Goal: Contribute content: Contribute content

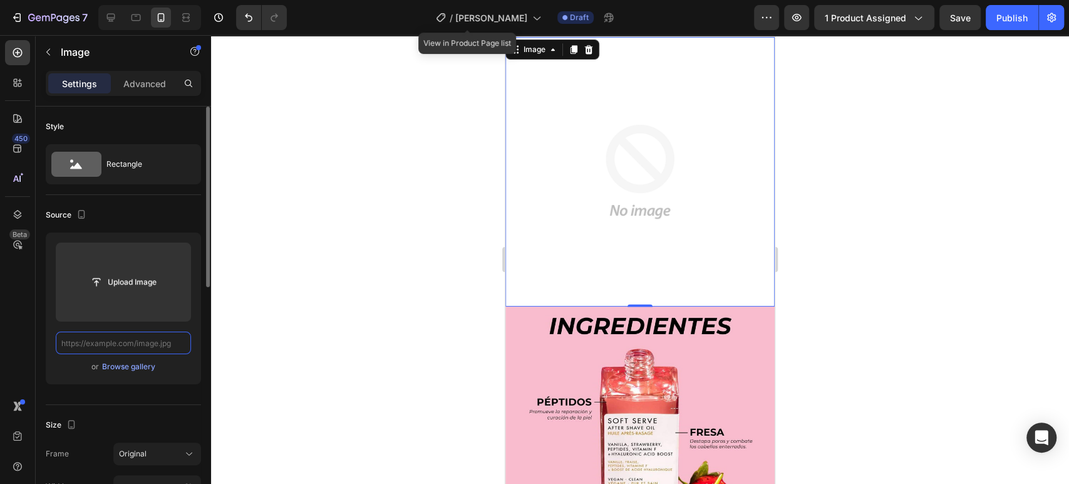
paste input "[URL][DOMAIN_NAME][PERSON_NAME]"
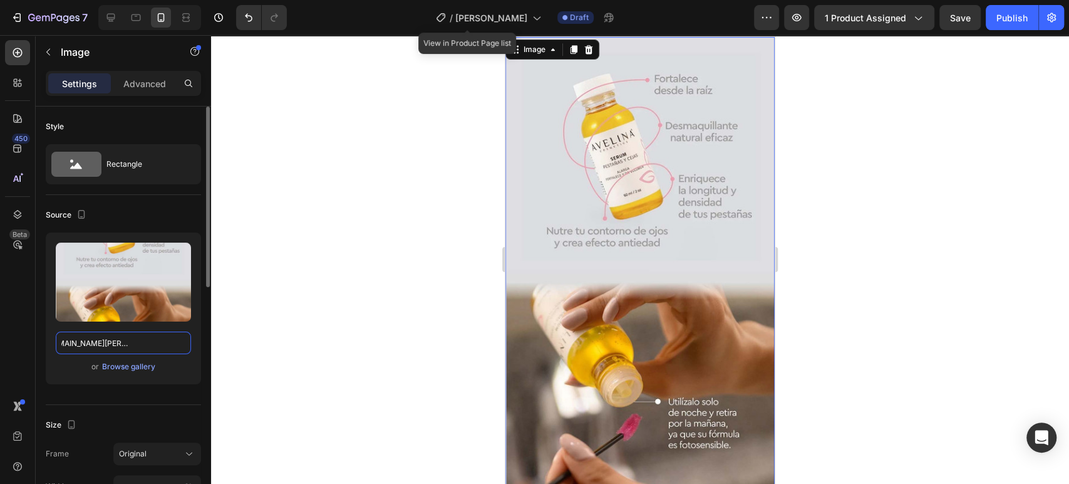
scroll to position [1225, 0]
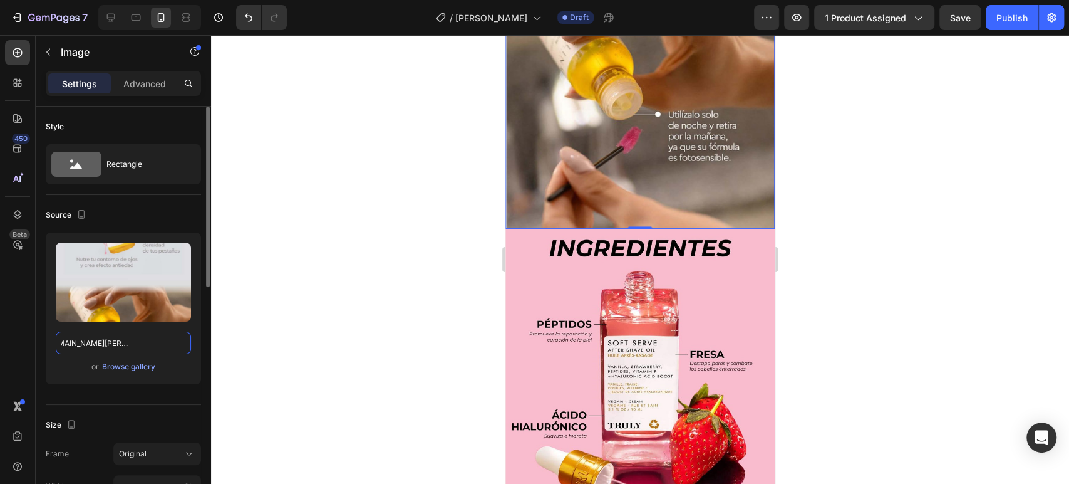
type input "[URL][DOMAIN_NAME][PERSON_NAME]"
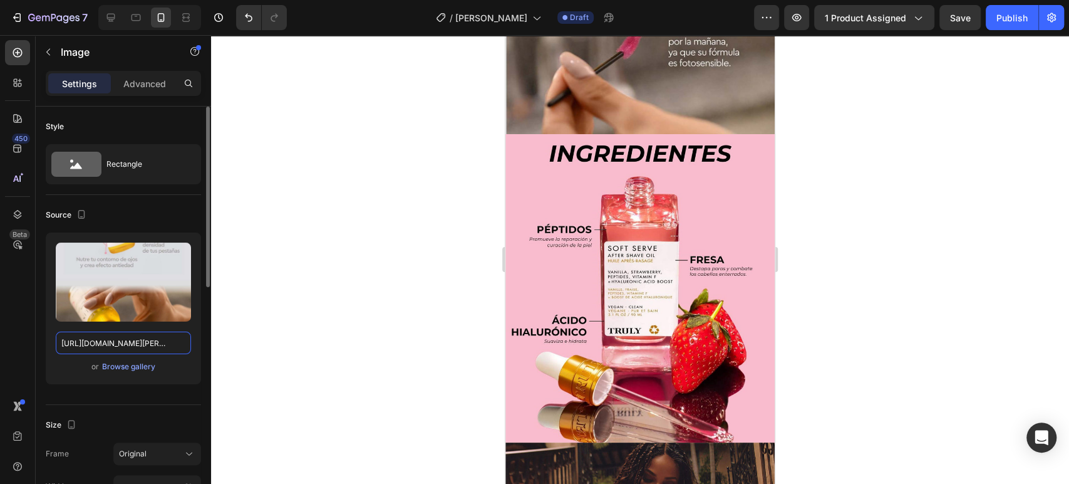
scroll to position [1354, 0]
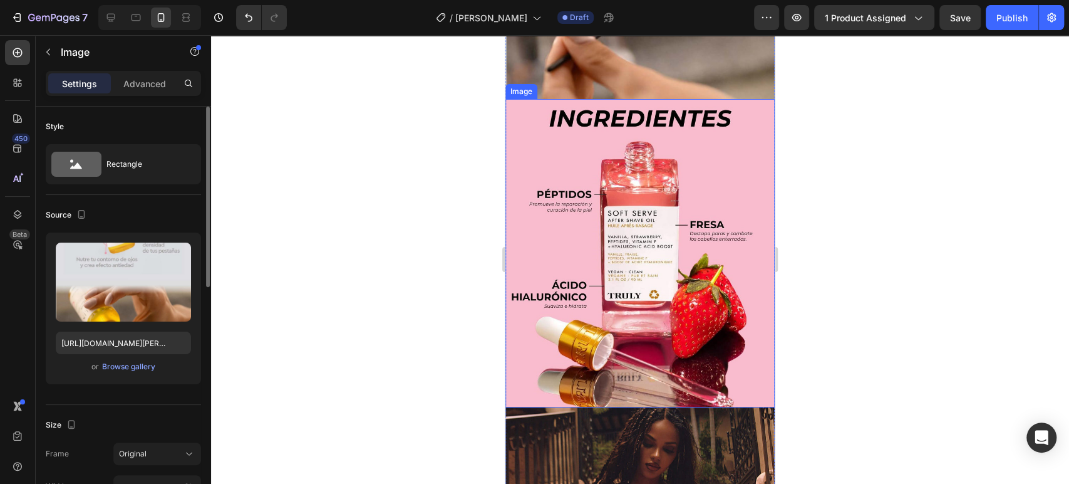
click at [591, 210] on img at bounding box center [640, 253] width 269 height 308
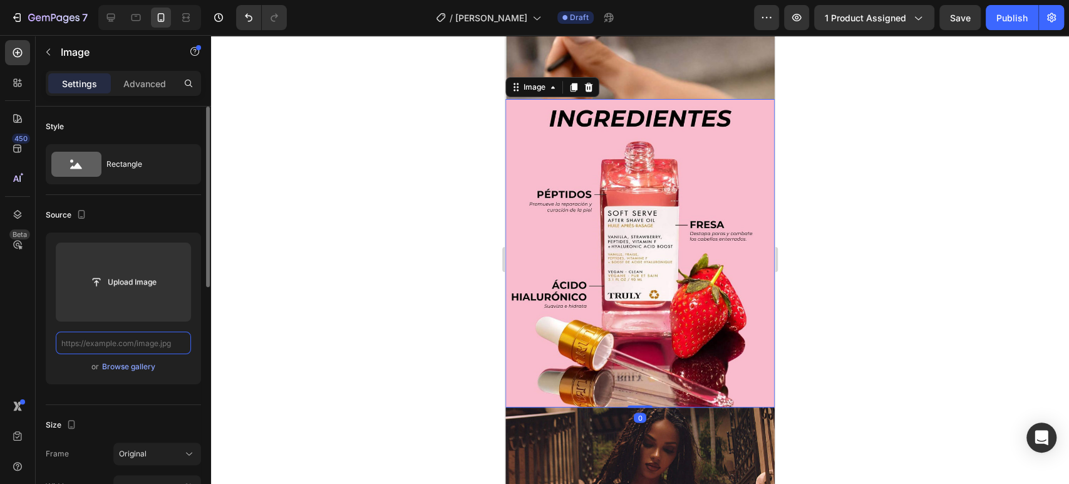
scroll to position [0, 0]
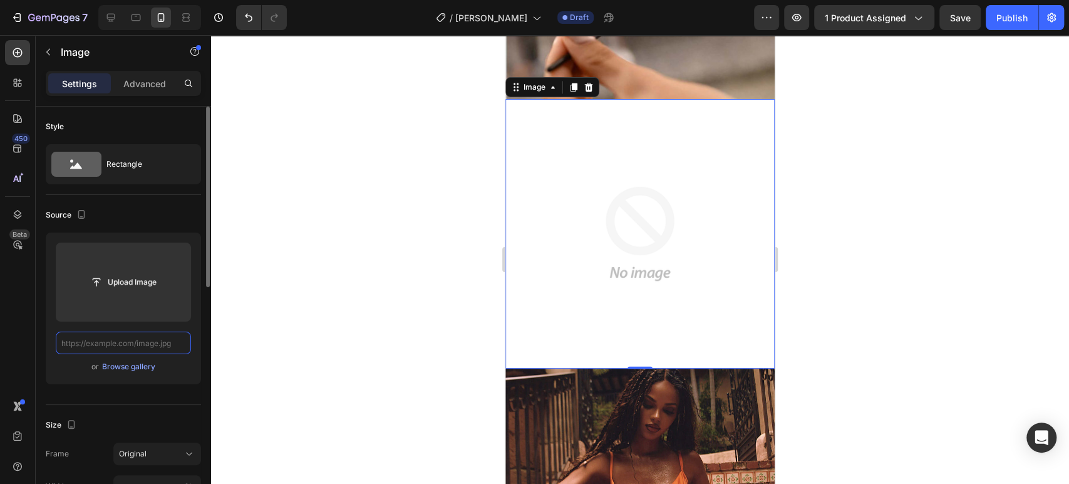
paste input "[URL][DOMAIN_NAME][PERSON_NAME]"
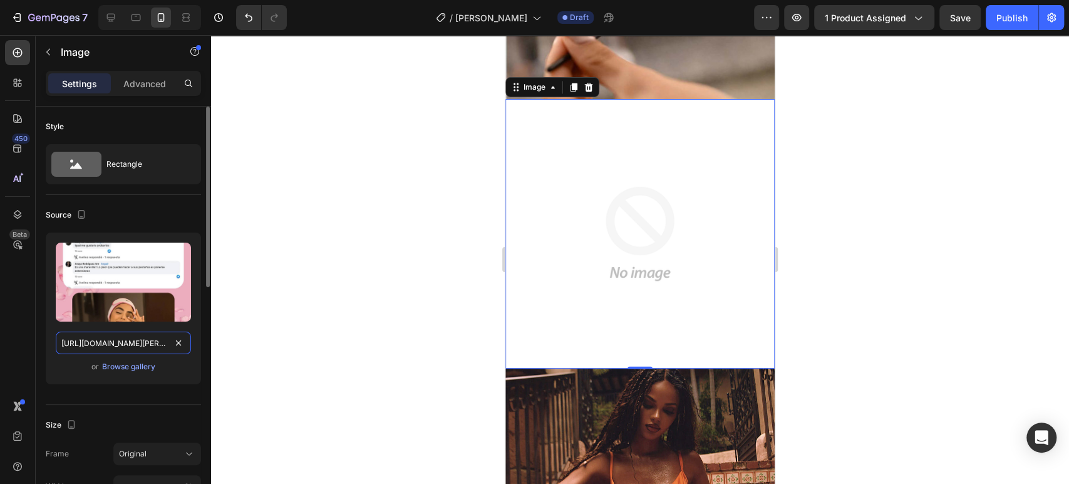
scroll to position [0, 393]
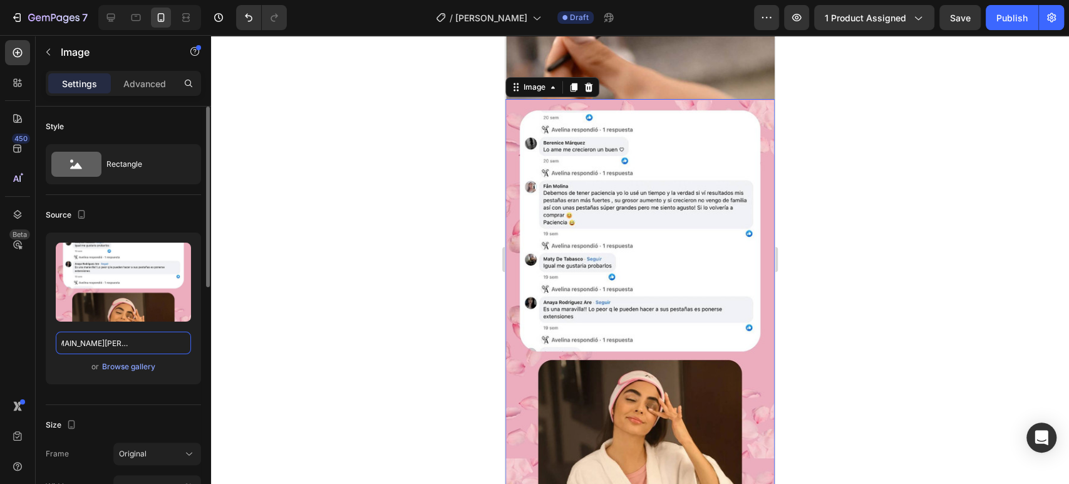
type input "[URL][DOMAIN_NAME][PERSON_NAME]"
click at [869, 140] on div at bounding box center [640, 259] width 858 height 449
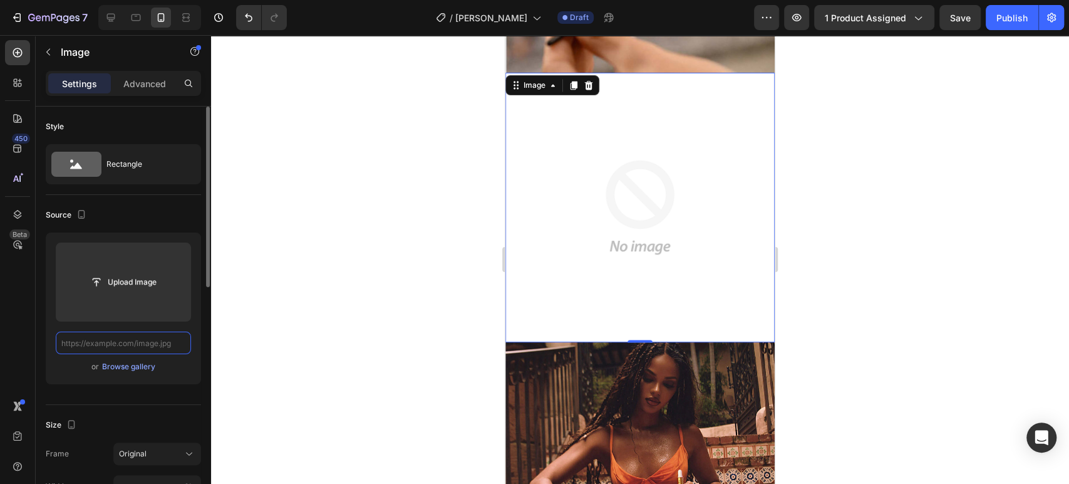
paste input "[URL][DOMAIN_NAME]"
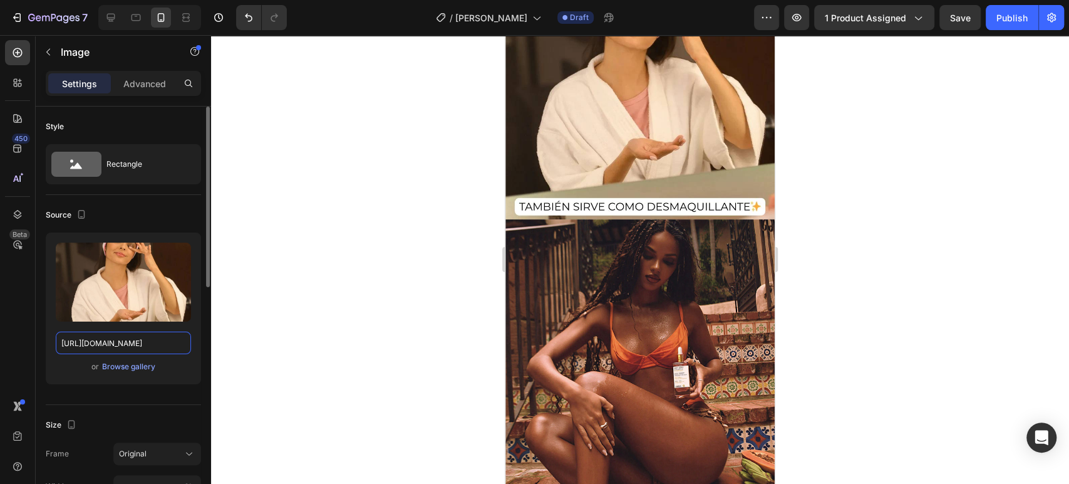
scroll to position [1507, 0]
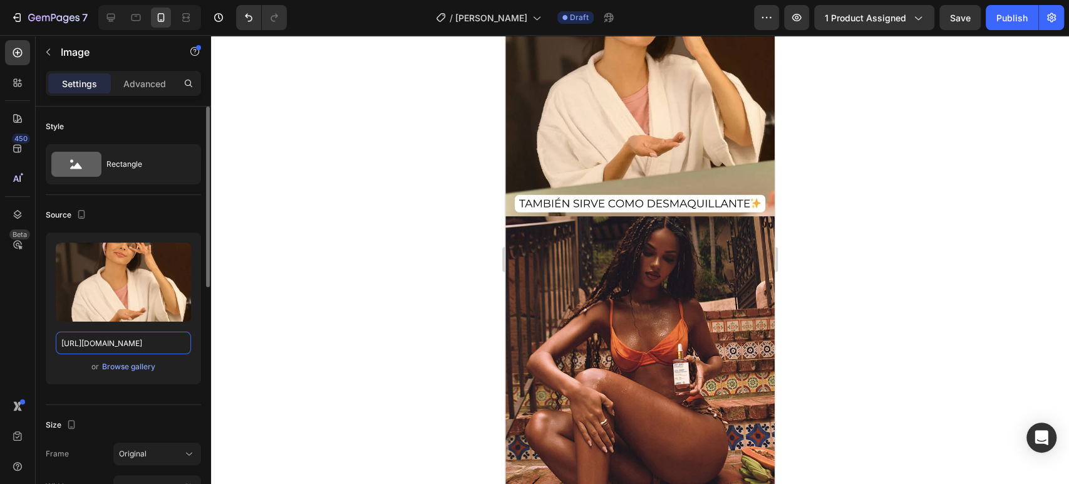
type input "[URL][DOMAIN_NAME]"
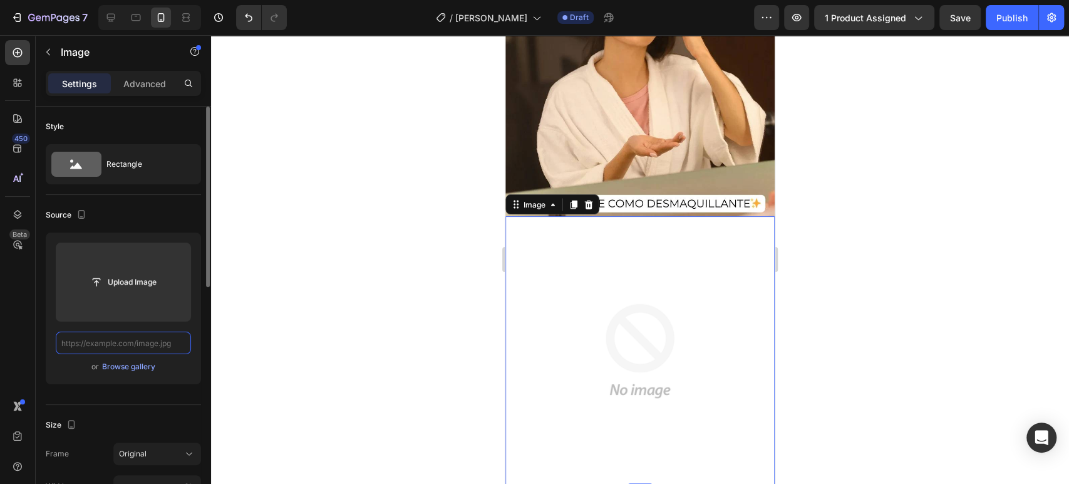
scroll to position [0, 0]
paste input "[URL][DOMAIN_NAME]"
type input "[URL][DOMAIN_NAME]"
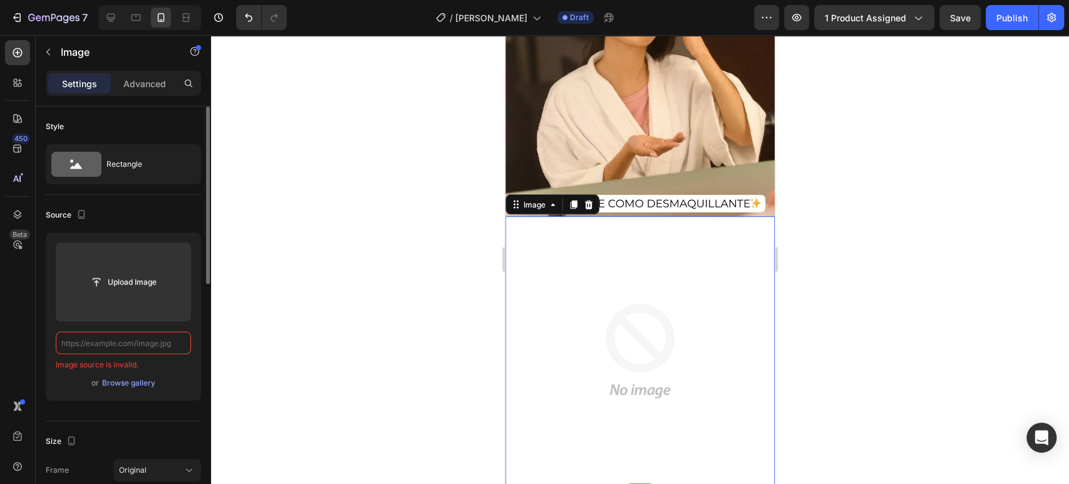
paste input "[URL][DOMAIN_NAME]"
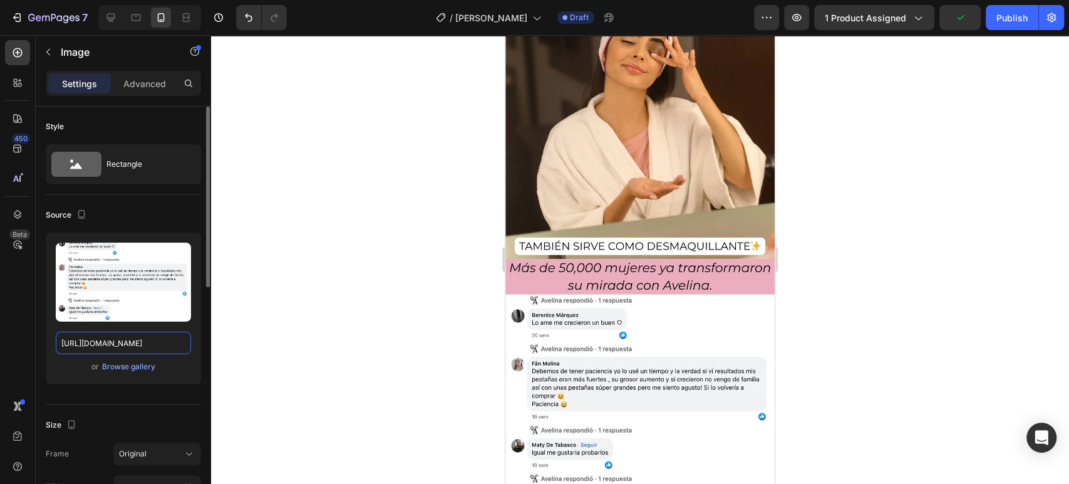
scroll to position [1466, 0]
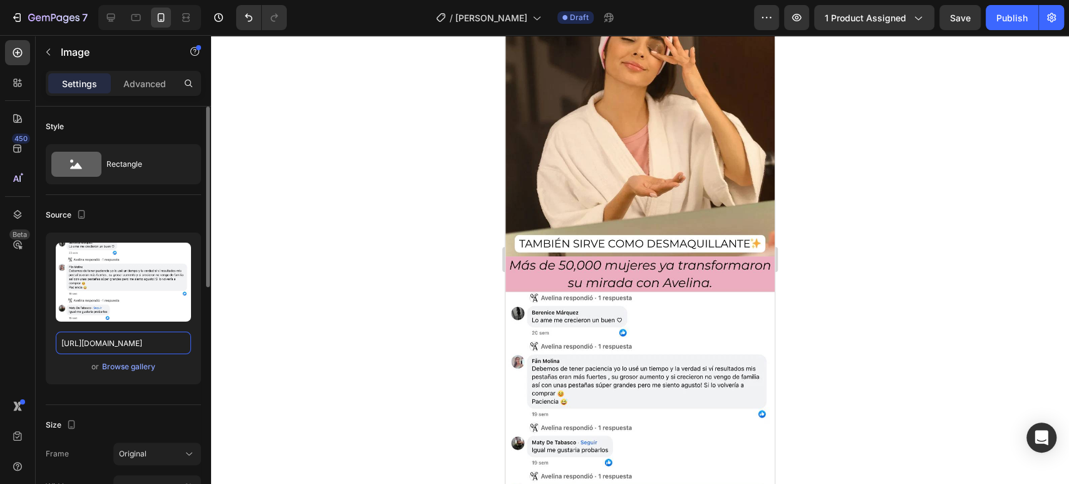
type input "[URL][DOMAIN_NAME]"
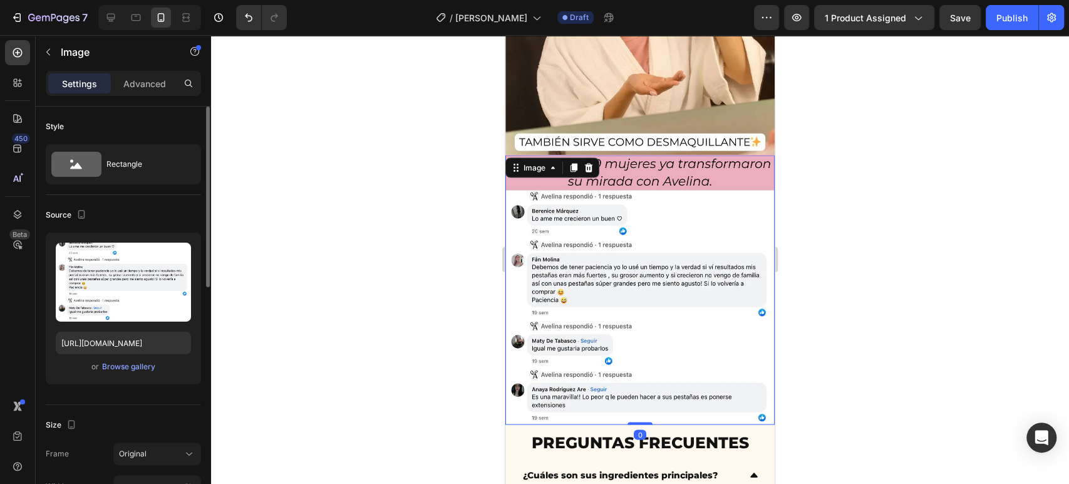
scroll to position [1569, 0]
click at [577, 162] on icon at bounding box center [574, 167] width 10 height 10
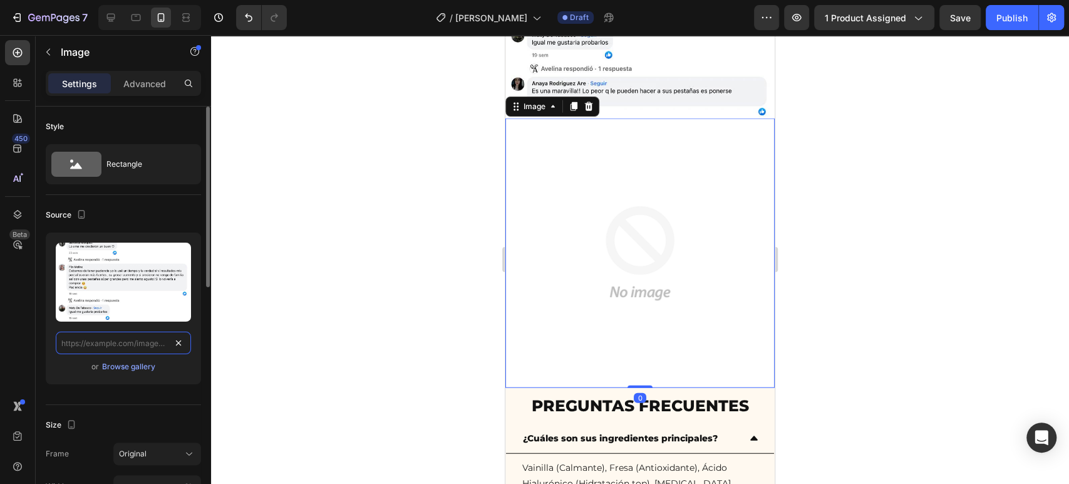
scroll to position [0, 0]
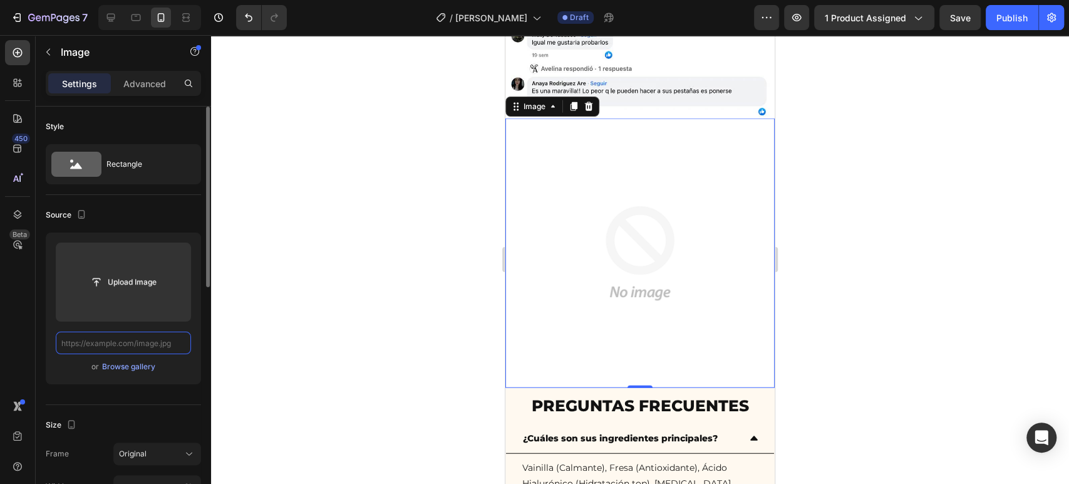
paste input "[URL][DOMAIN_NAME]"
type input "[URL][DOMAIN_NAME]"
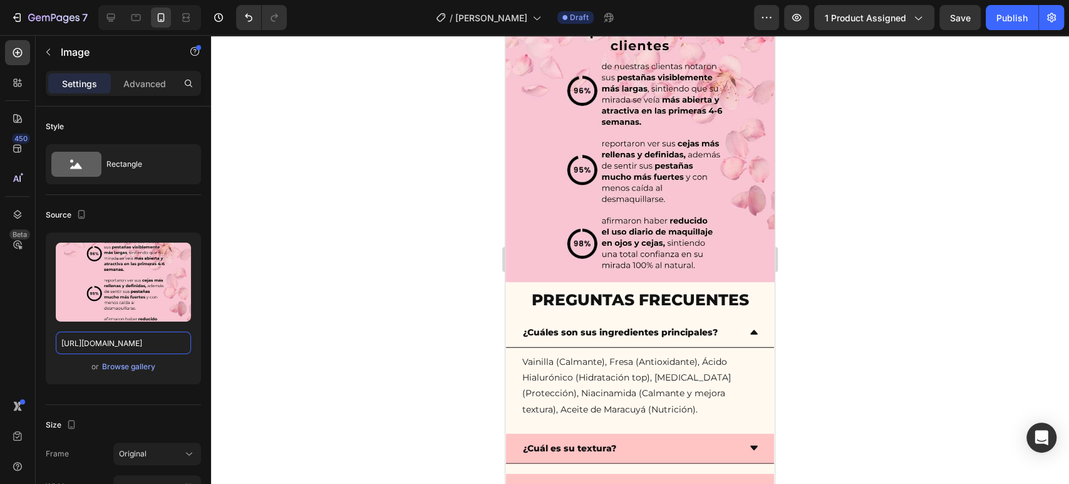
scroll to position [2059, 0]
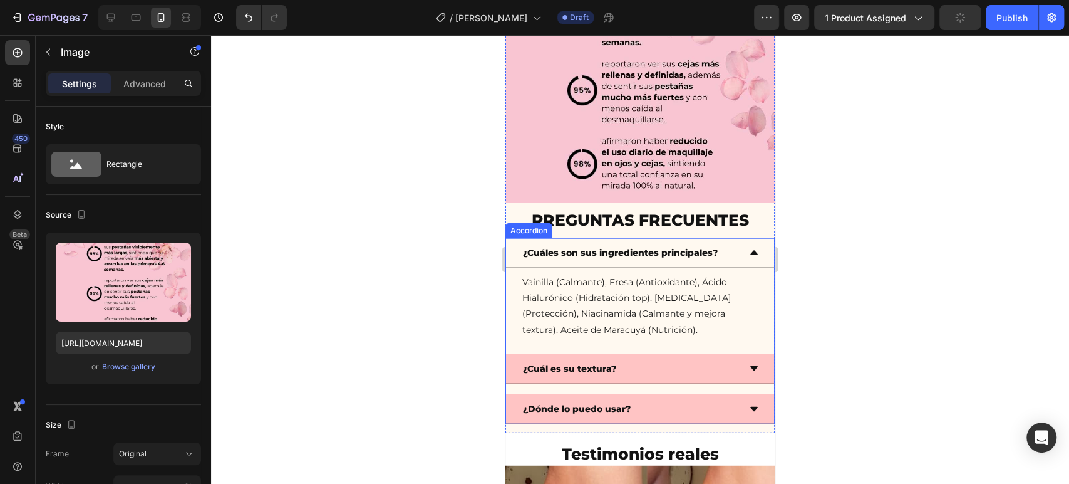
click at [602, 245] on p "¿Cuáles son sus ingredientes principales?" at bounding box center [620, 253] width 195 height 16
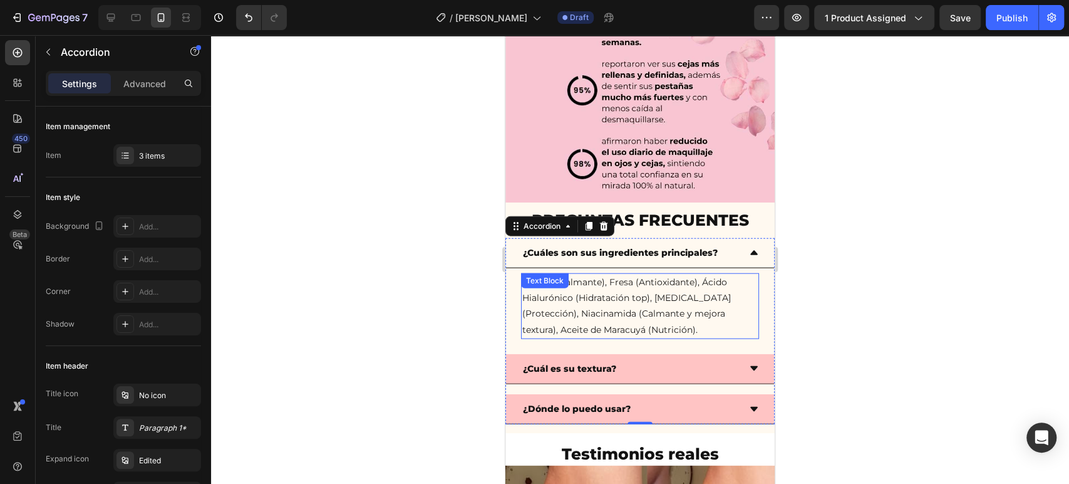
click at [609, 274] on p "Vainilla (Calmante), Fresa (Antioxidante), Ácido Hialurónico (Hidratación top),…" at bounding box center [640, 305] width 236 height 63
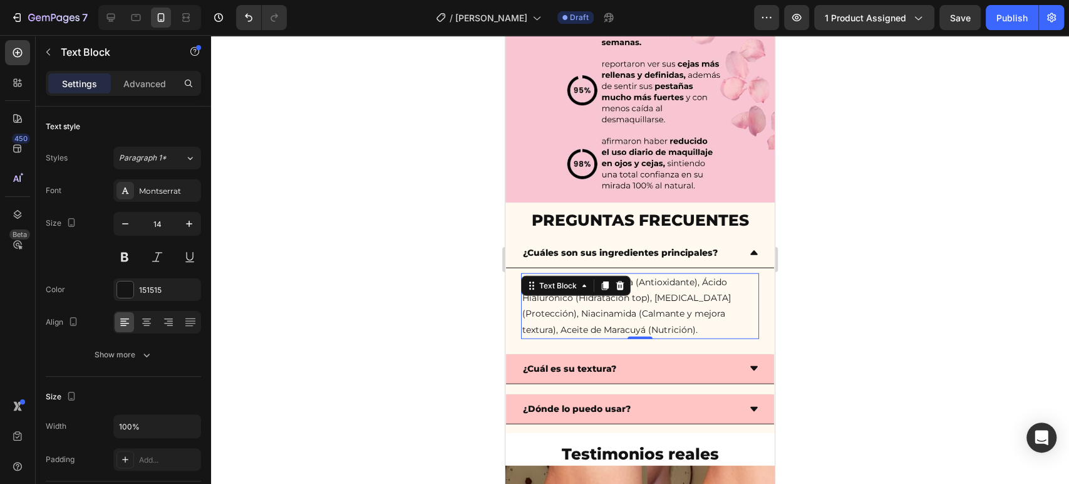
click at [609, 274] on p "Vainilla (Calmante), Fresa (Antioxidante), Ácido Hialurónico (Hidratación top),…" at bounding box center [640, 305] width 236 height 63
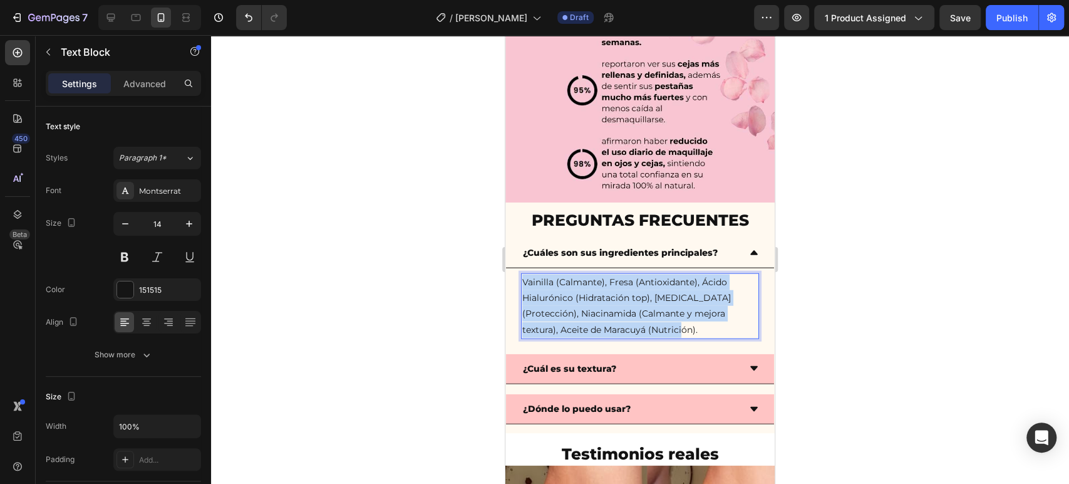
click at [609, 274] on p "Vainilla (Calmante), Fresa (Antioxidante), Ácido Hialurónico (Hidratación top),…" at bounding box center [640, 305] width 236 height 63
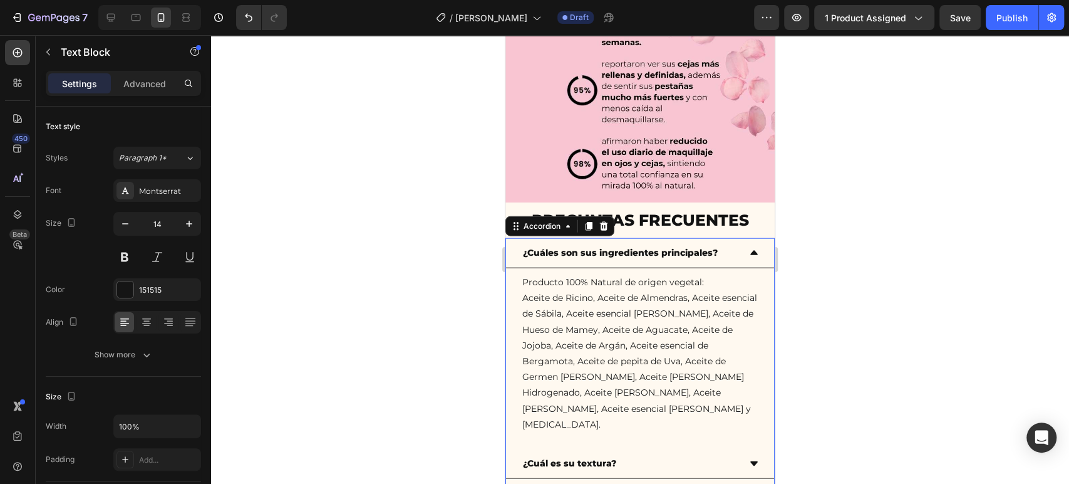
click at [584, 455] on p "¿Cuál es su textura?" at bounding box center [569, 463] width 93 height 16
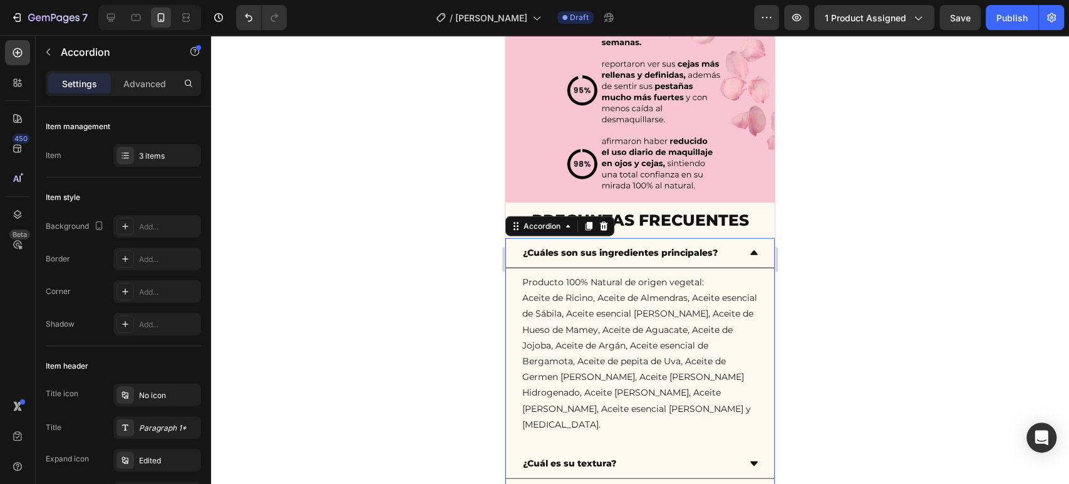
click at [584, 455] on p "¿Cuál es su textura?" at bounding box center [569, 463] width 93 height 16
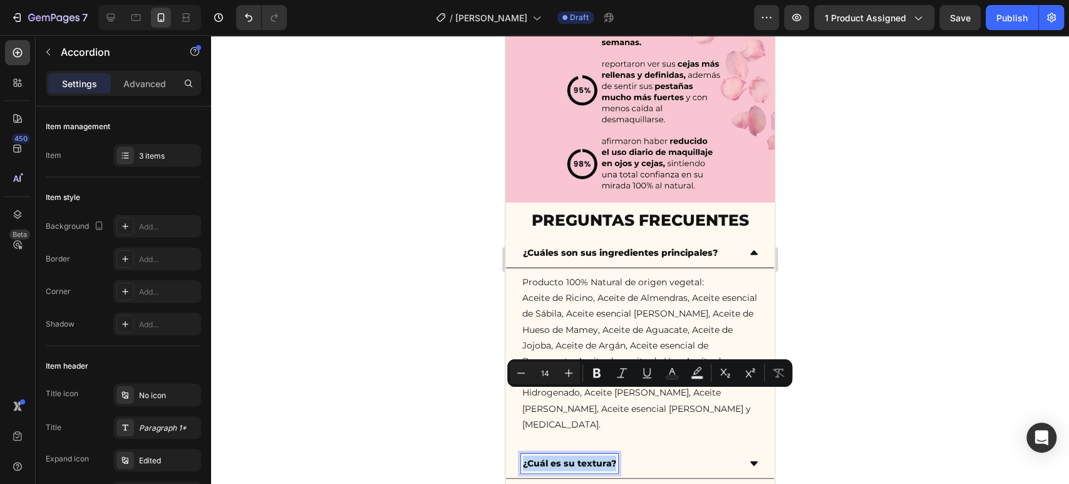
click at [584, 455] on p "¿Cuál es su textura?" at bounding box center [569, 463] width 93 height 16
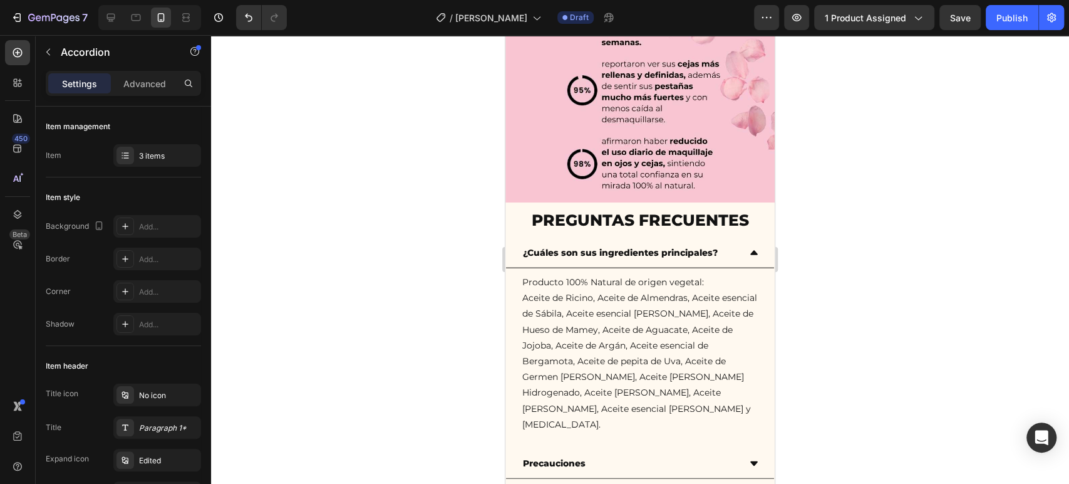
click at [749, 459] on icon at bounding box center [754, 464] width 10 height 10
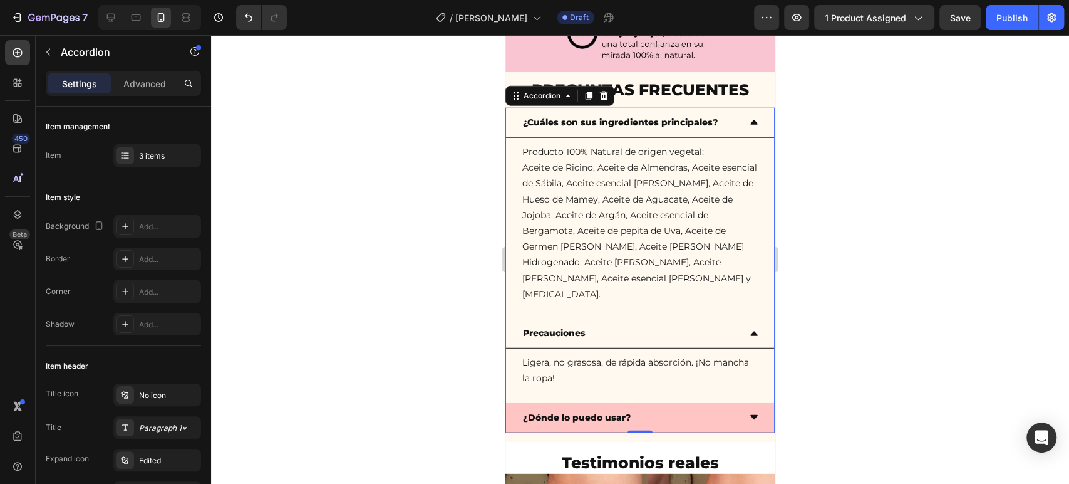
scroll to position [2190, 0]
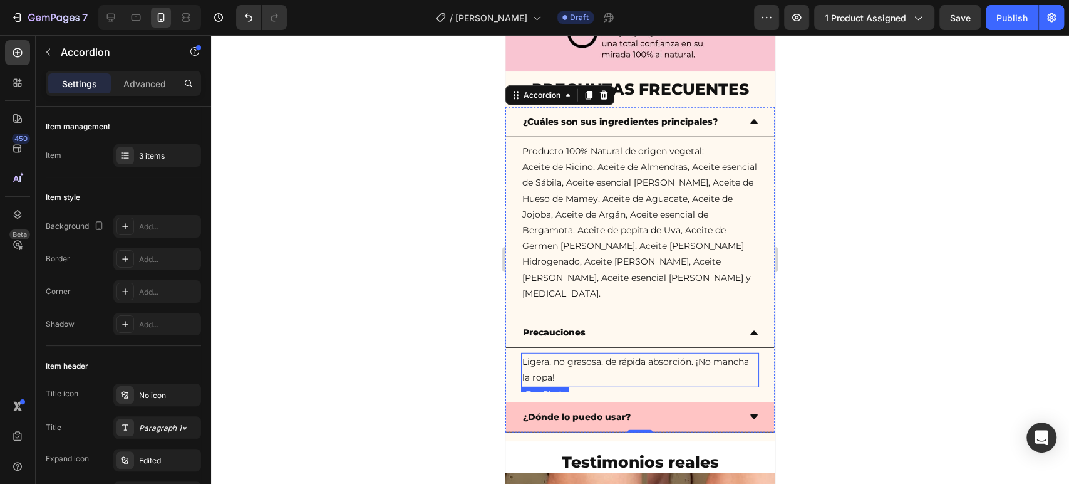
click at [598, 354] on p "Ligera, no grasosa, de rápida absorción. ¡No mancha la ropa!" at bounding box center [640, 369] width 236 height 31
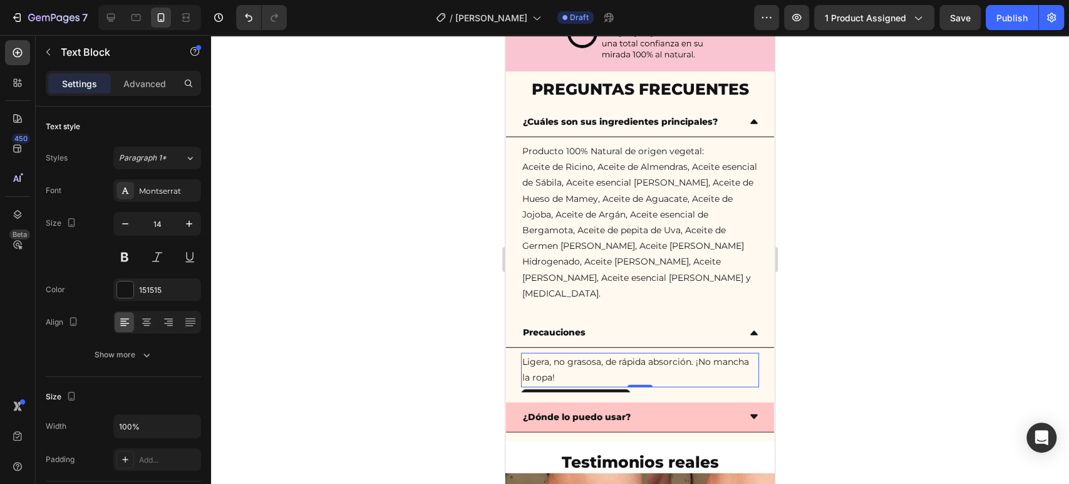
click at [598, 354] on p "Ligera, no grasosa, de rápida absorción. ¡No mancha la ropa!" at bounding box center [640, 369] width 236 height 31
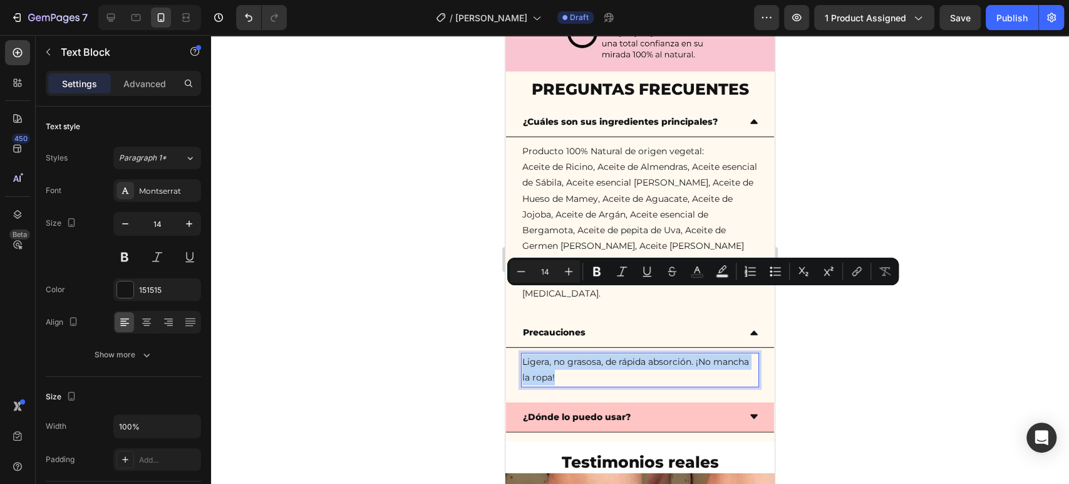
click at [598, 354] on p "Ligera, no grasosa, de rápida absorción. ¡No mancha la ropa!" at bounding box center [640, 369] width 236 height 31
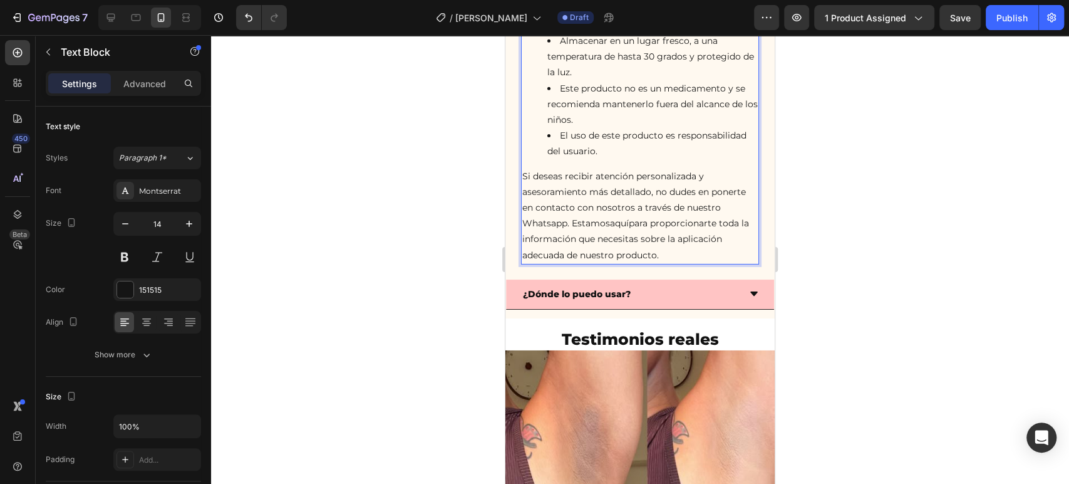
scroll to position [2726, 0]
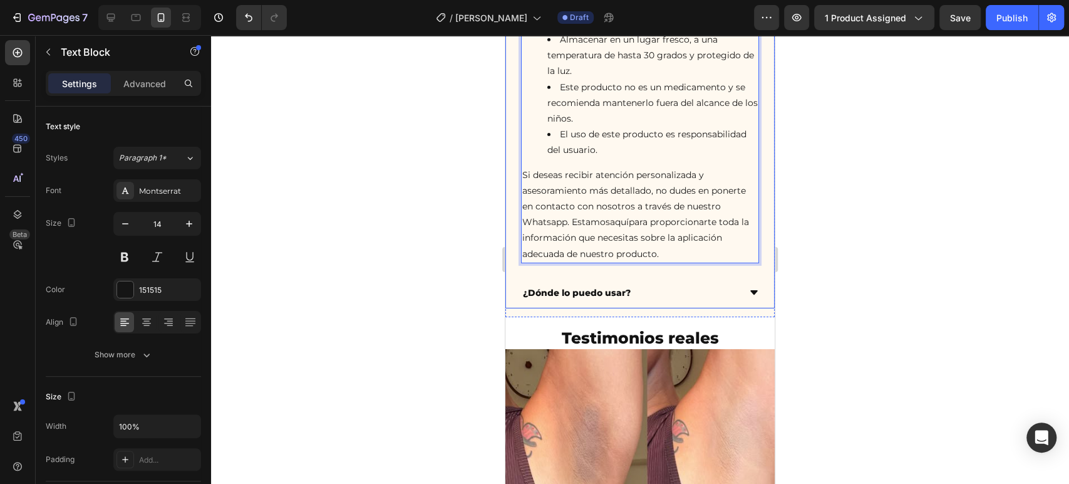
click at [585, 285] on p "¿Dónde lo puedo usar?" at bounding box center [577, 293] width 108 height 16
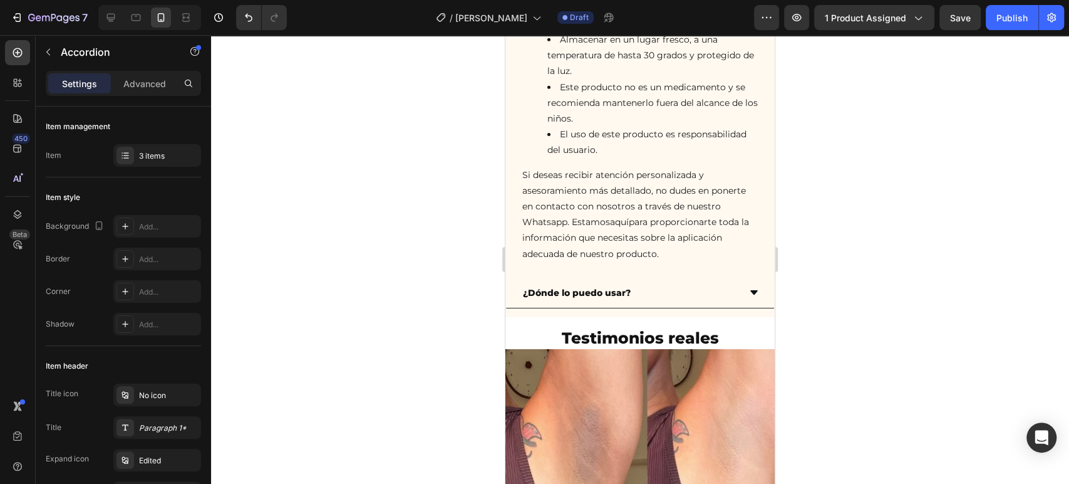
click at [713, 283] on div "¿Dónde lo puedo usar?" at bounding box center [630, 292] width 218 height 19
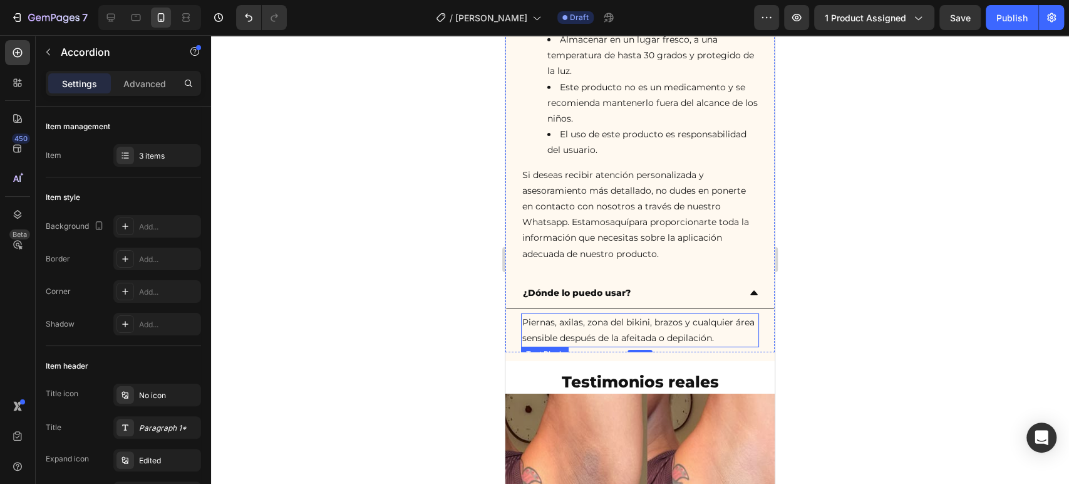
click at [584, 314] on p "Piernas, axilas, zona del bikini, brazos y cualquier área sensible después de l…" at bounding box center [640, 329] width 236 height 31
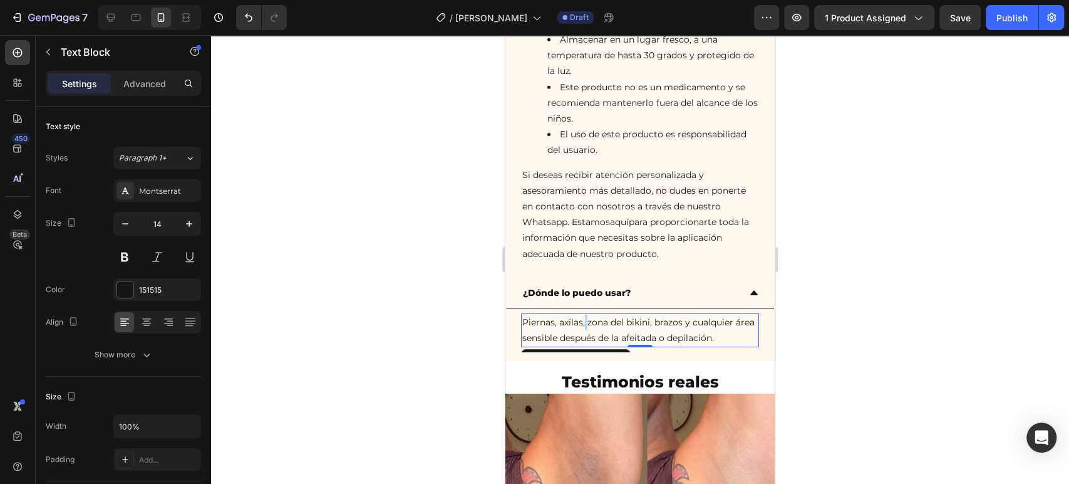
click at [584, 314] on p "Piernas, axilas, zona del bikini, brazos y cualquier área sensible después de l…" at bounding box center [640, 329] width 236 height 31
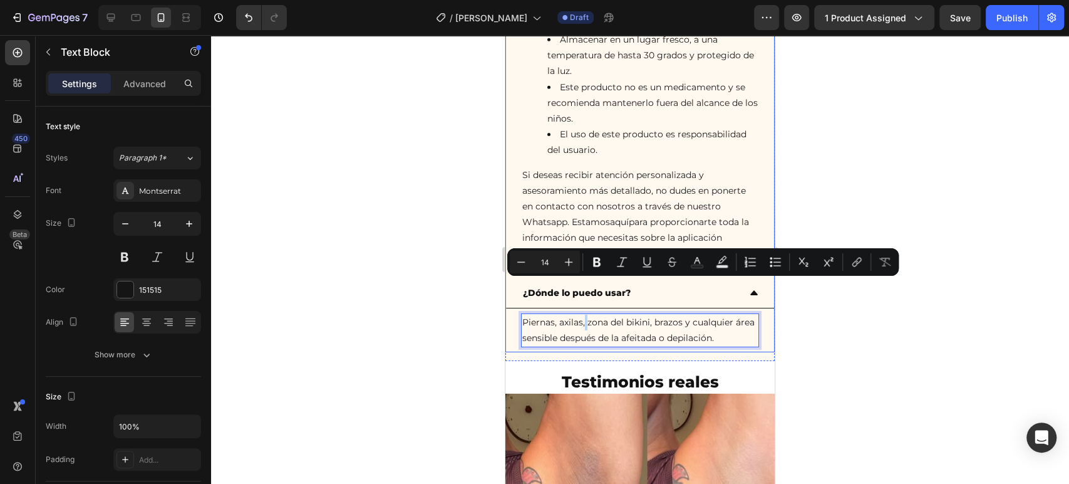
click at [556, 218] on p "Si deseas recibir atención personalizada y asesoramiento más detallado, no dude…" at bounding box center [640, 214] width 236 height 95
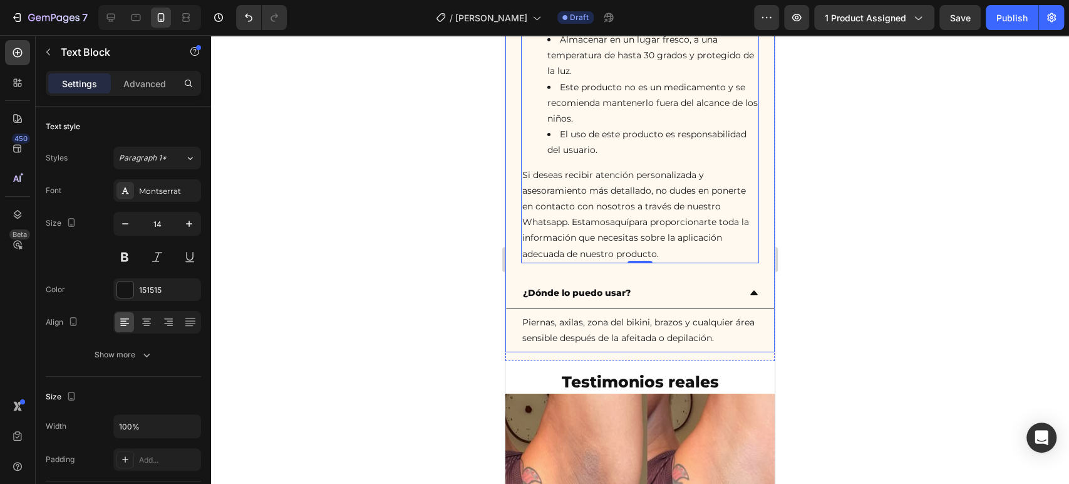
click at [568, 283] on div "¿Dónde lo puedo usar?" at bounding box center [577, 292] width 112 height 19
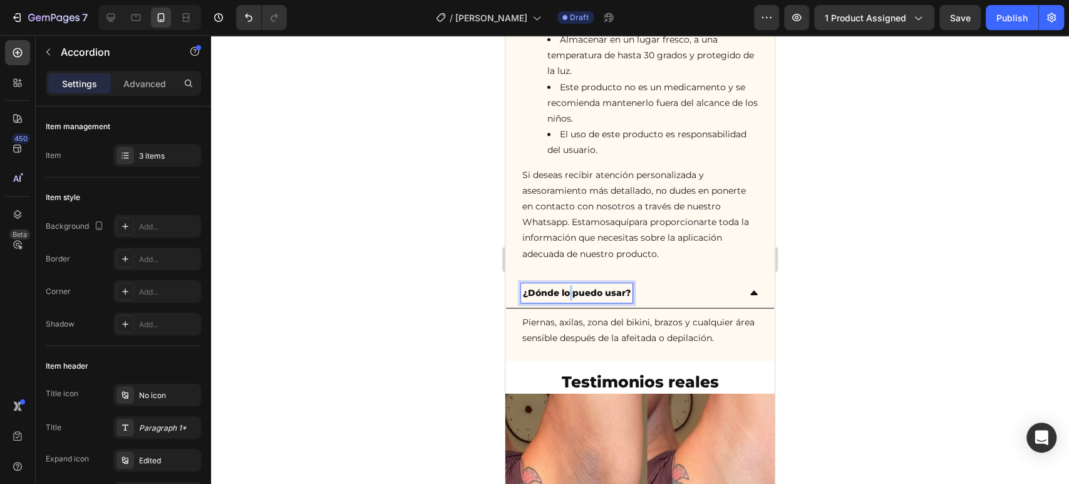
click at [568, 285] on p "¿Dónde lo puedo usar?" at bounding box center [577, 293] width 108 height 16
click at [581, 314] on p "Piernas, axilas, zona del bikini, brazos y cualquier área sensible después de l…" at bounding box center [640, 329] width 236 height 31
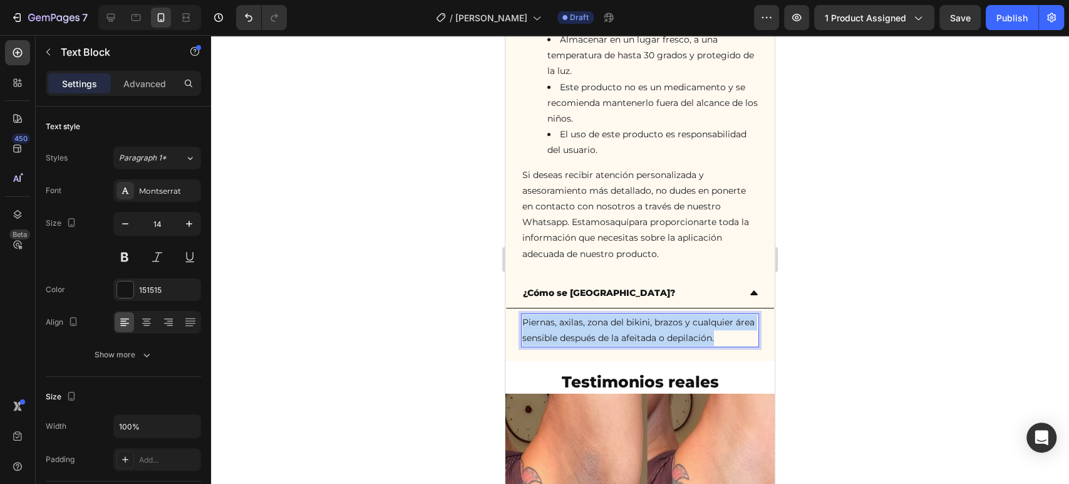
click at [581, 314] on p "Piernas, axilas, zona del bikini, brazos y cualquier área sensible después de l…" at bounding box center [640, 329] width 236 height 31
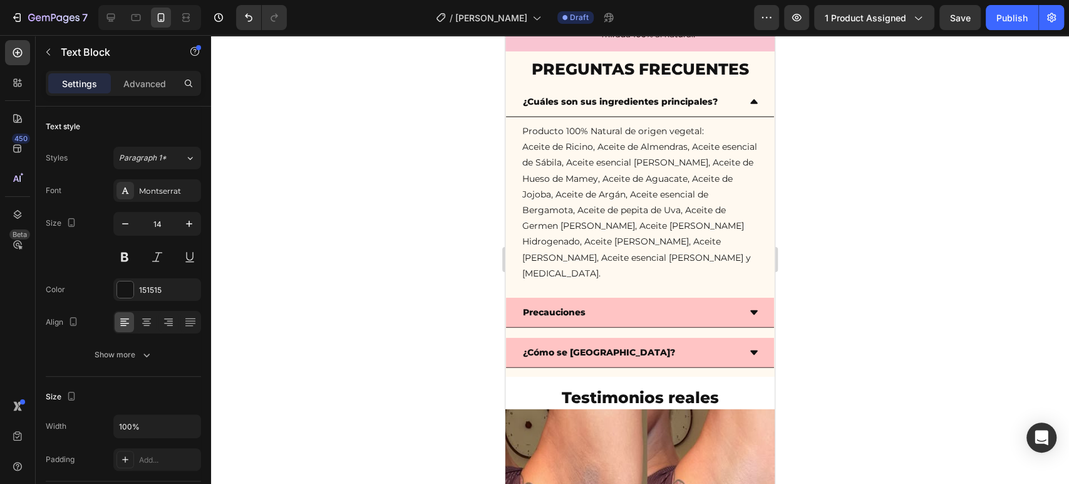
scroll to position [2211, 0]
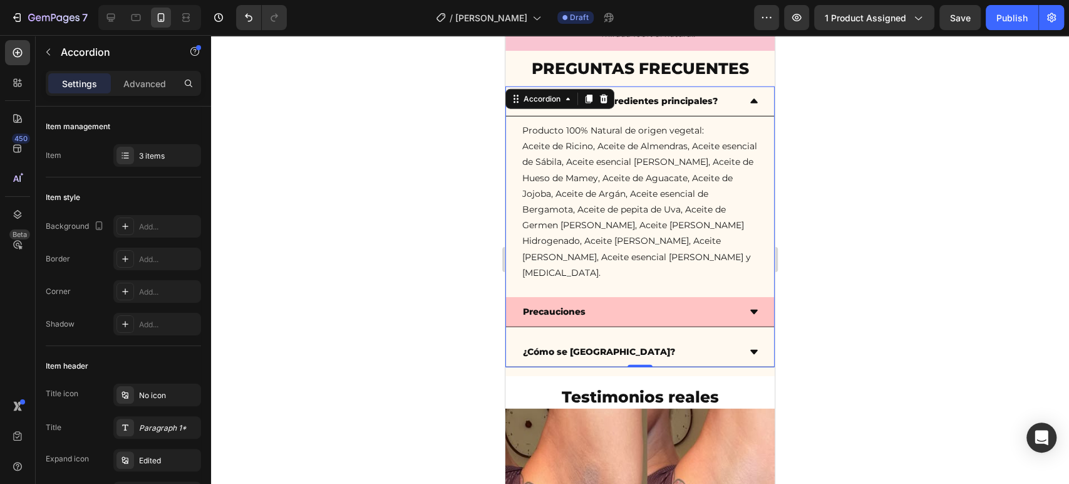
click at [750, 350] on icon at bounding box center [754, 352] width 8 height 4
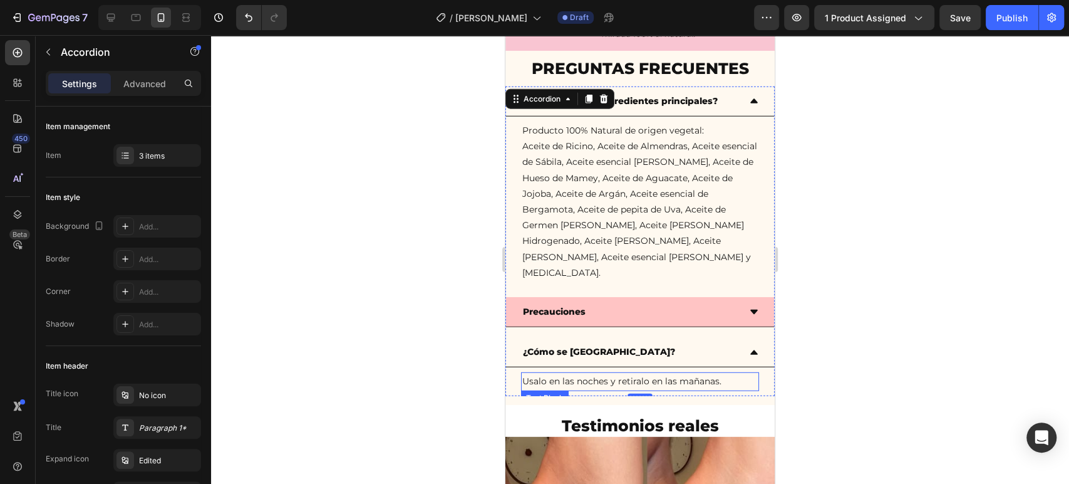
click at [720, 373] on p "Usalo en las noches y retiralo en las mañanas." at bounding box center [640, 381] width 236 height 16
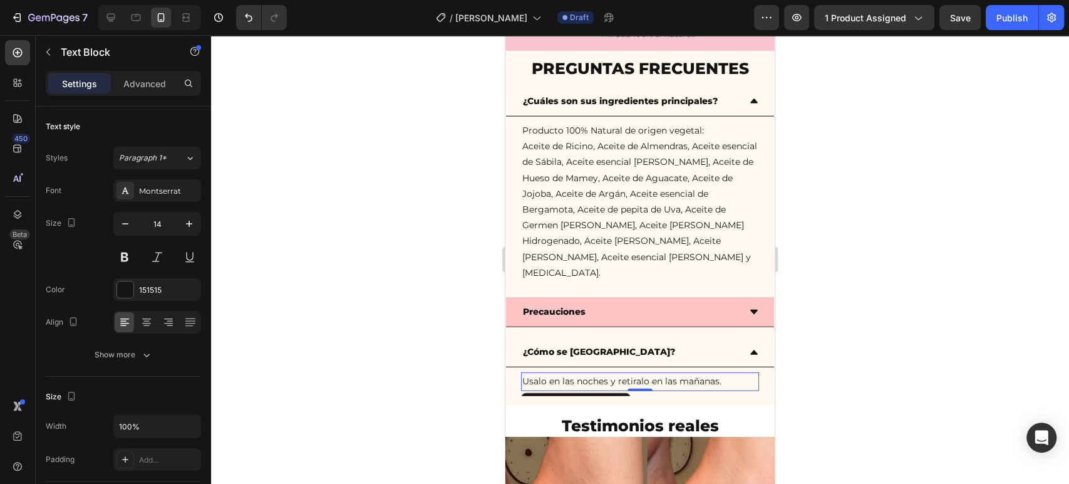
click at [729, 373] on p "Usalo en las noches y retiralo en las mañanas." at bounding box center [640, 381] width 236 height 16
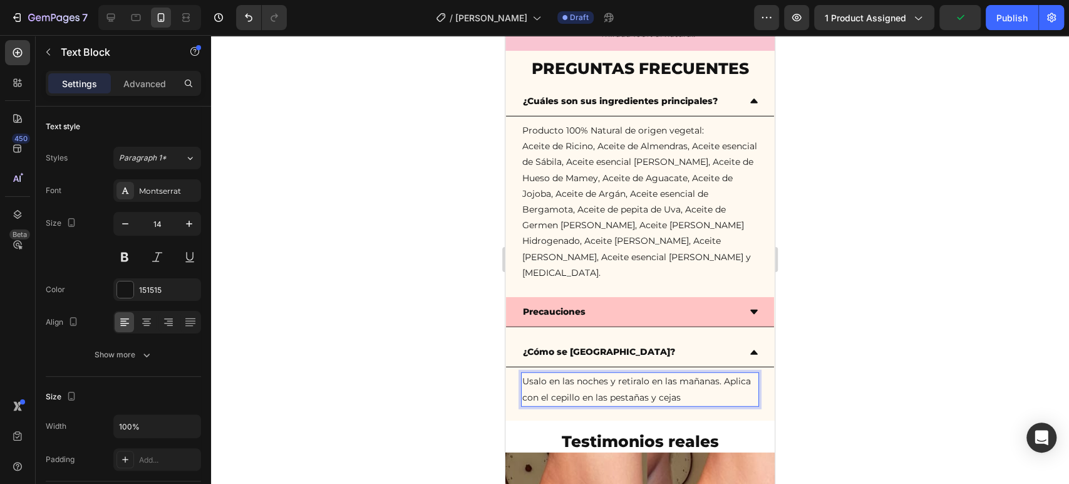
click at [627, 373] on p "Usalo en las noches y retiralo en las mañanas. Aplica con el cepillo en las pes…" at bounding box center [640, 388] width 236 height 31
click at [506, 35] on lt-span "ret í ralo" at bounding box center [506, 35] width 0 height 0
click at [533, 373] on p "Usalo en las noches y retíralo en las mañanas. Aplica con el cepillo en las pes…" at bounding box center [640, 388] width 236 height 31
click at [506, 35] on lt-span "[PERSON_NAME]" at bounding box center [506, 35] width 0 height 0
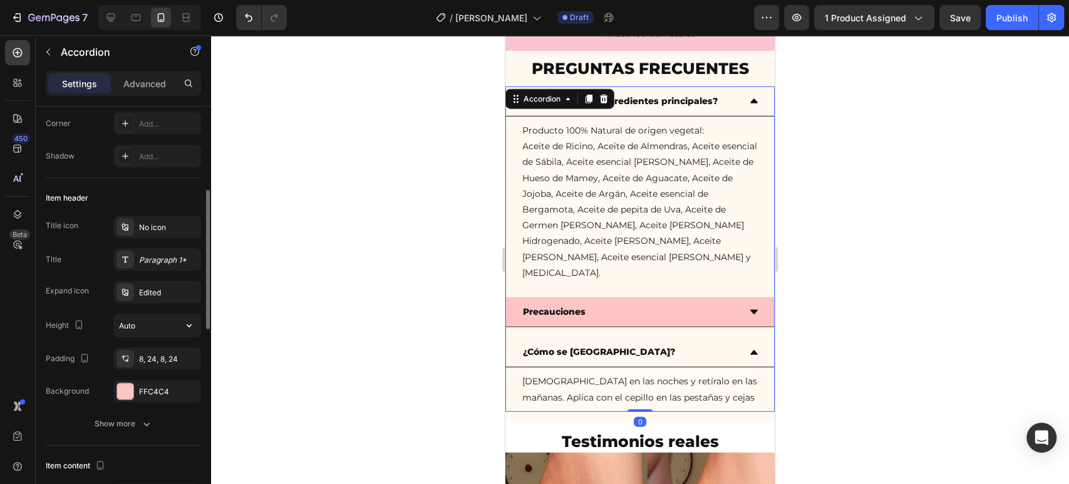
scroll to position [198, 0]
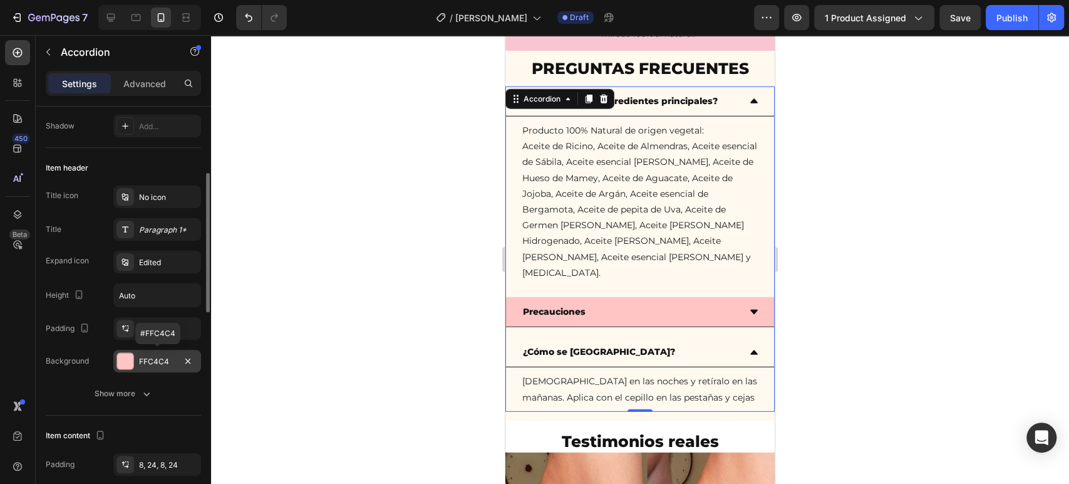
click at [123, 363] on div at bounding box center [125, 361] width 16 height 16
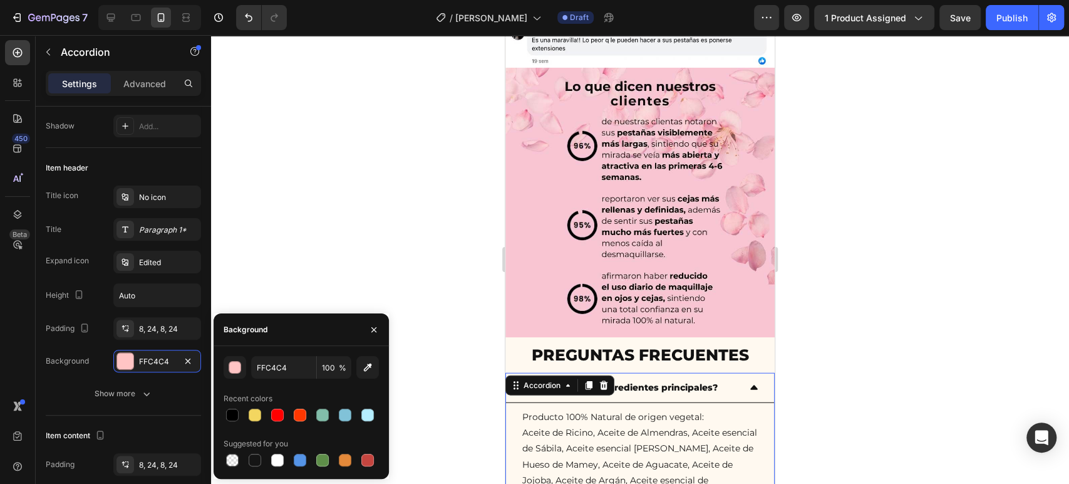
scroll to position [1867, 0]
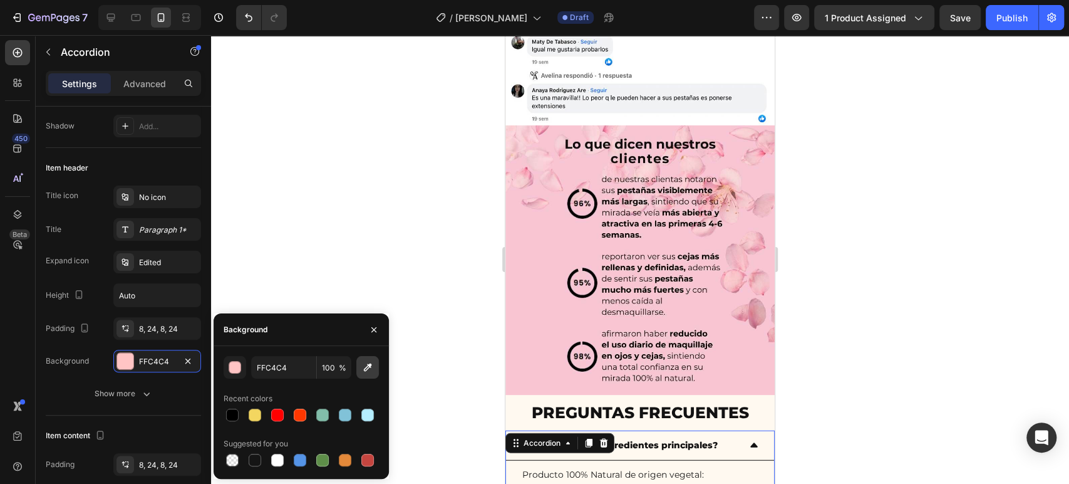
click at [368, 360] on button "button" at bounding box center [367, 367] width 23 height 23
type input "F9C5D2"
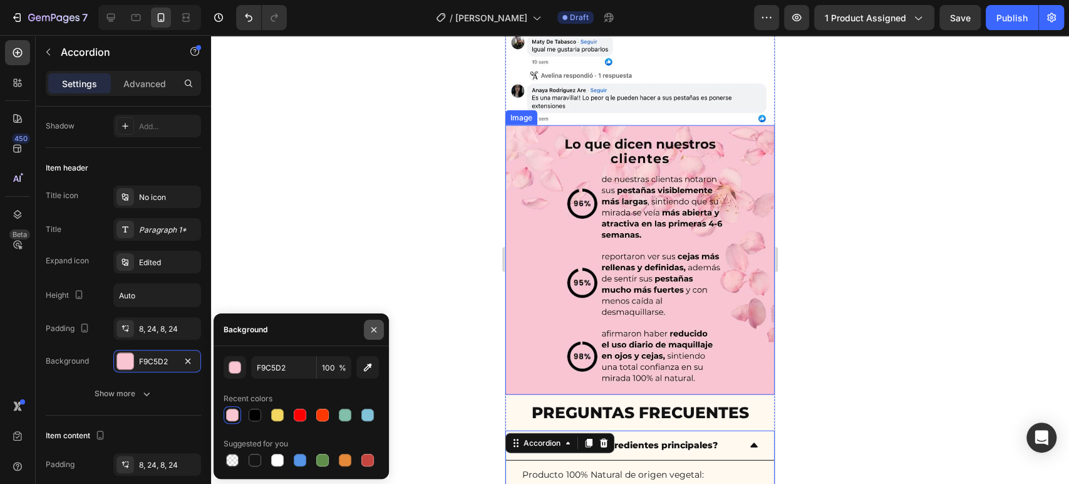
click at [373, 324] on button "button" at bounding box center [374, 329] width 20 height 20
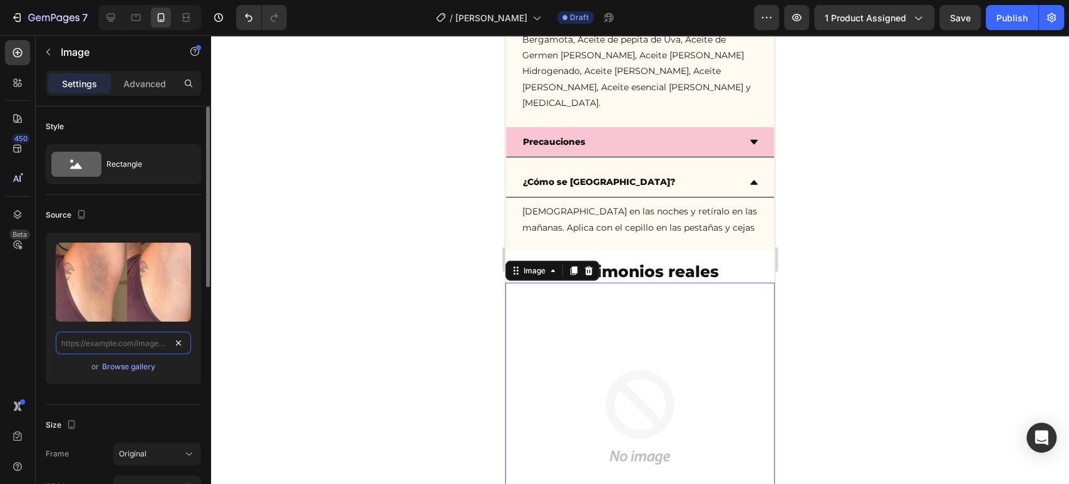
scroll to position [0, 0]
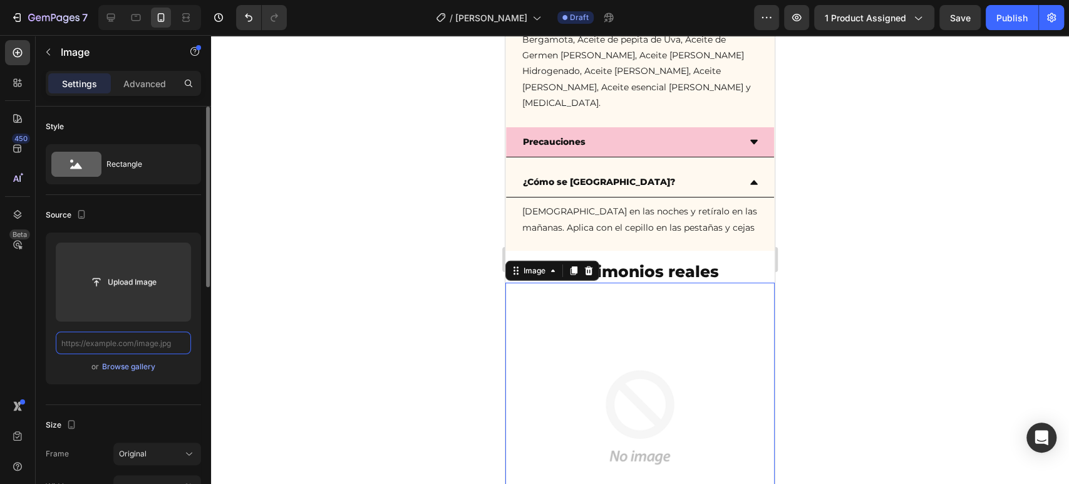
paste input "[URL][DOMAIN_NAME]"
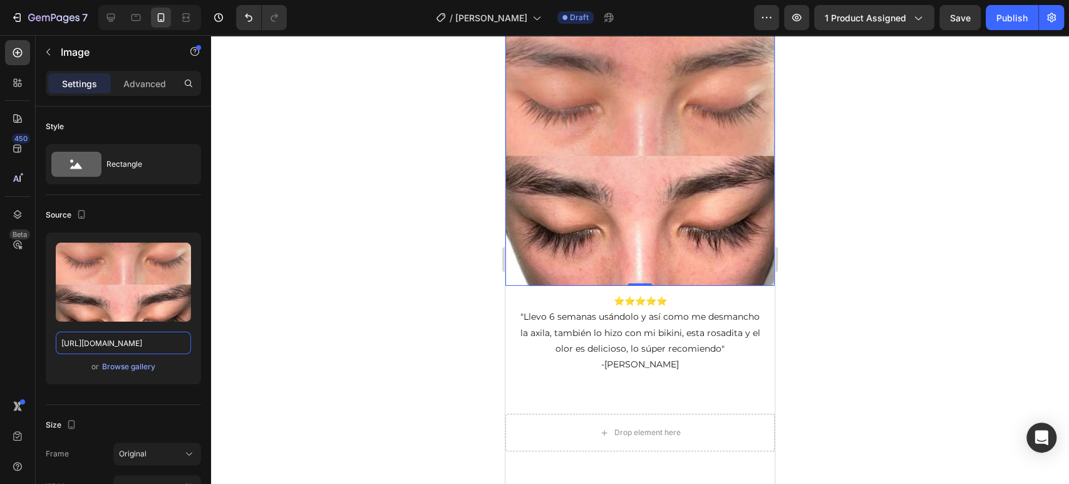
scroll to position [2581, 0]
type input "[URL][DOMAIN_NAME]"
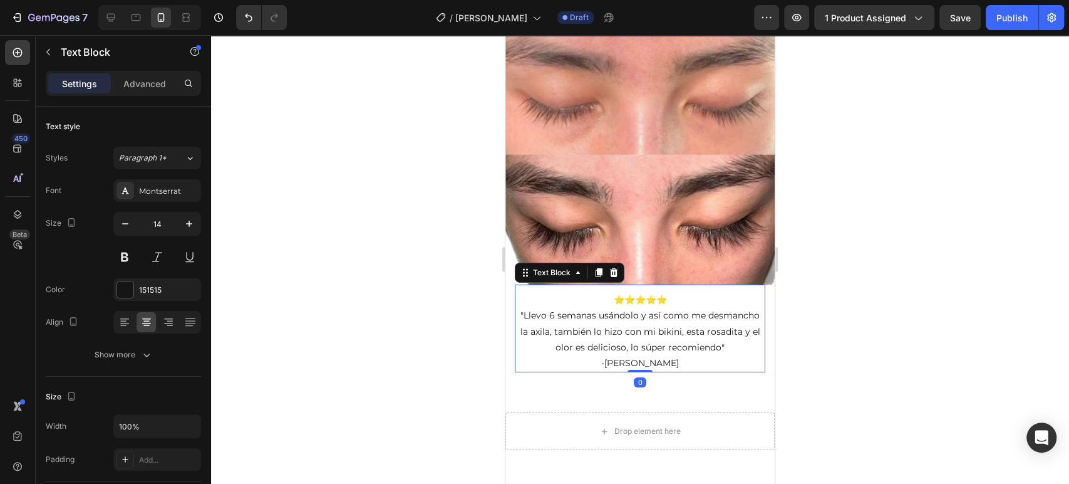
click at [581, 328] on p ""Llevo 6 semanas usándolo y así como me desmancho la axila, también lo hizo con…" at bounding box center [640, 332] width 248 height 48
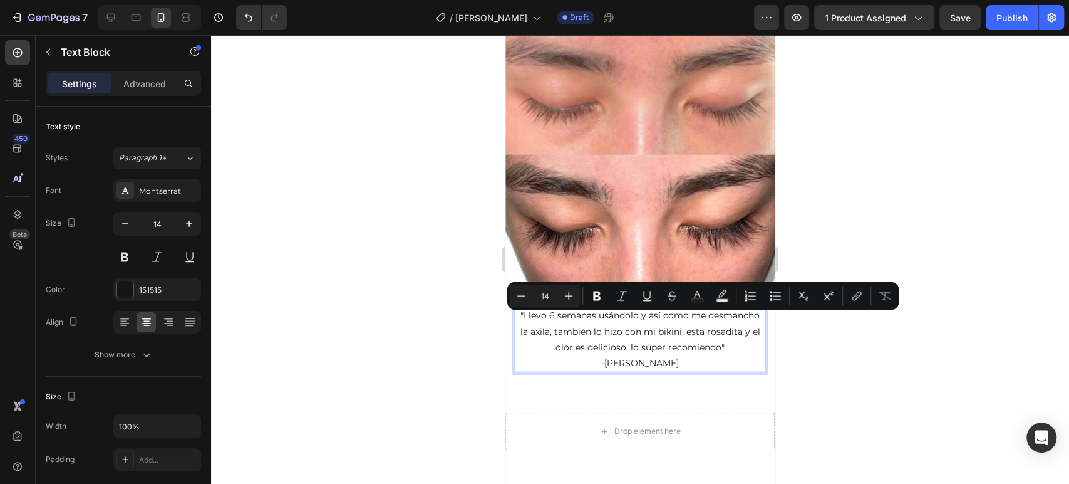
click at [548, 313] on p ""Llevo 6 semanas usándolo y así como me desmancho la axila, también lo hizo con…" at bounding box center [640, 332] width 248 height 48
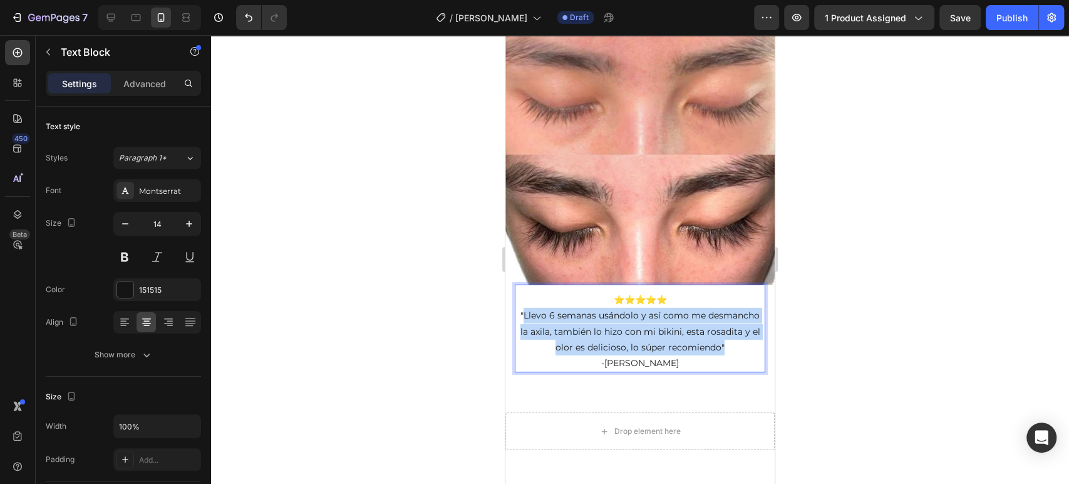
drag, startPoint x: 545, startPoint y: 299, endPoint x: 749, endPoint y: 338, distance: 207.1
click at [749, 338] on p ""Llevo 6 semanas usándolo y así como me desmancho la axila, también lo hizo con…" at bounding box center [640, 332] width 248 height 48
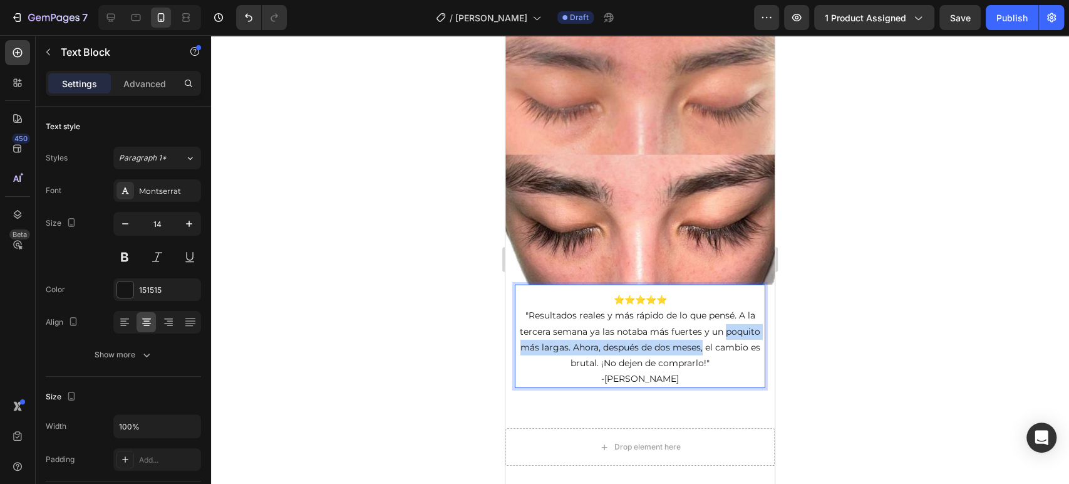
drag, startPoint x: 740, startPoint y: 345, endPoint x: 511, endPoint y: 340, distance: 229.3
click at [511, 340] on div "Image ⭐⭐⭐⭐⭐ "Resultados reales y más rápido de lo que pensé. A la tercera seman…" at bounding box center [640, 201] width 269 height 373
click at [537, 358] on p ""Resultados reales y más rápido de lo que pensé. A la tercera semana ya las not…" at bounding box center [640, 339] width 248 height 63
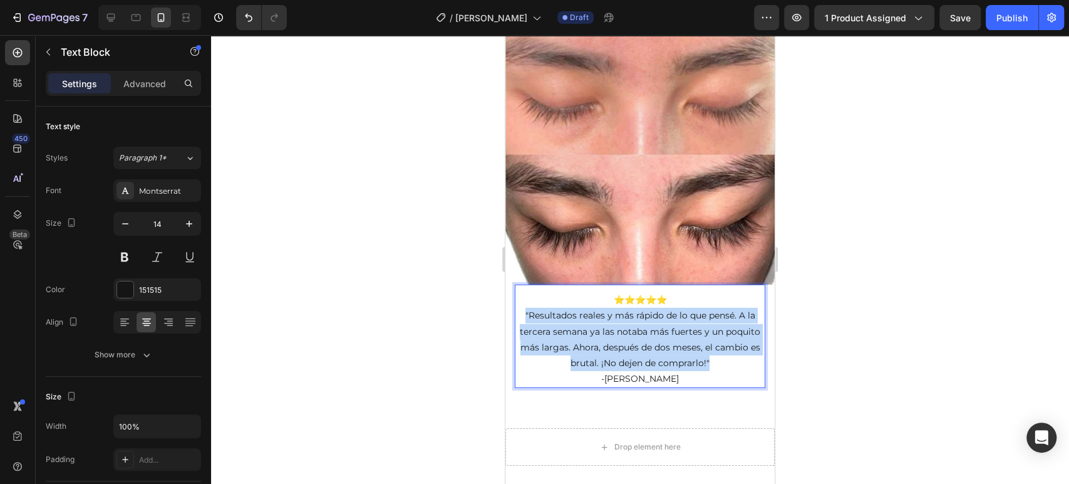
drag, startPoint x: 517, startPoint y: 301, endPoint x: 732, endPoint y: 350, distance: 220.8
click at [732, 350] on p ""Resultados reales y más rápido de lo que pensé. A la tercera semana ya las not…" at bounding box center [640, 339] width 248 height 63
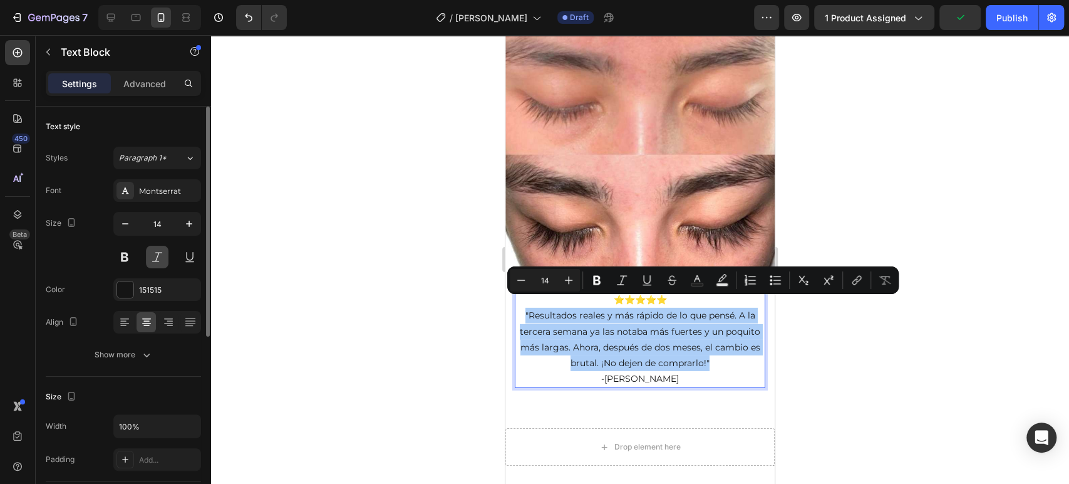
click at [163, 254] on button at bounding box center [157, 257] width 23 height 23
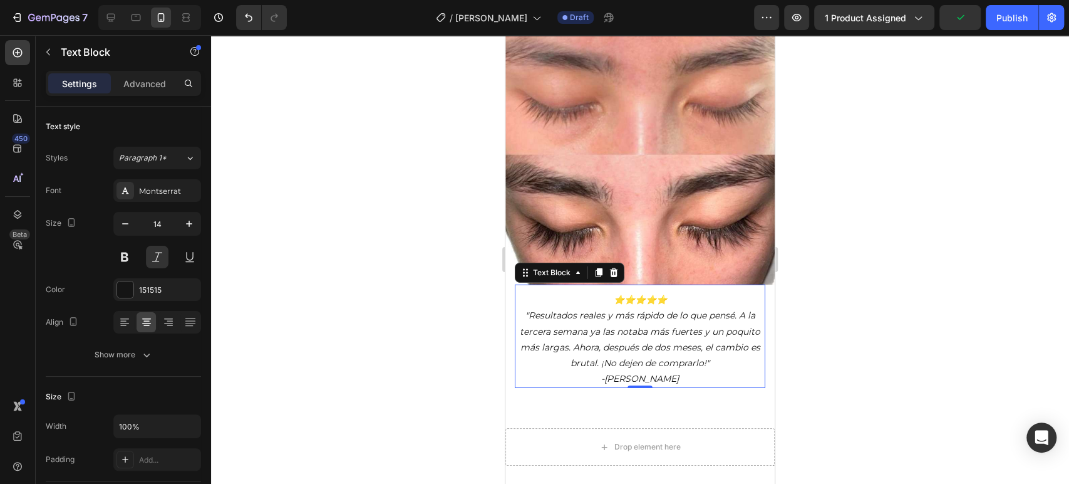
click at [442, 280] on div at bounding box center [640, 259] width 858 height 449
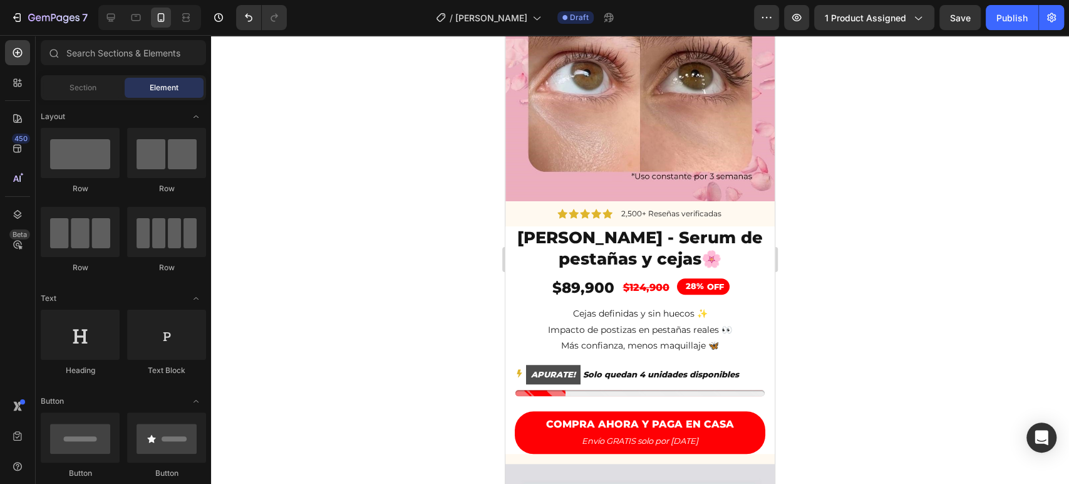
scroll to position [541, 0]
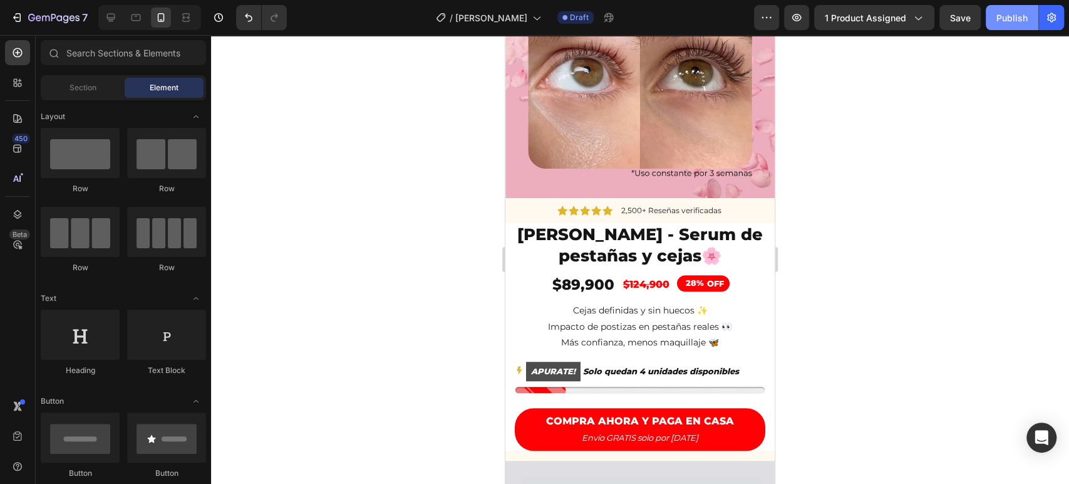
click at [1027, 19] on button "Publish" at bounding box center [1012, 17] width 53 height 25
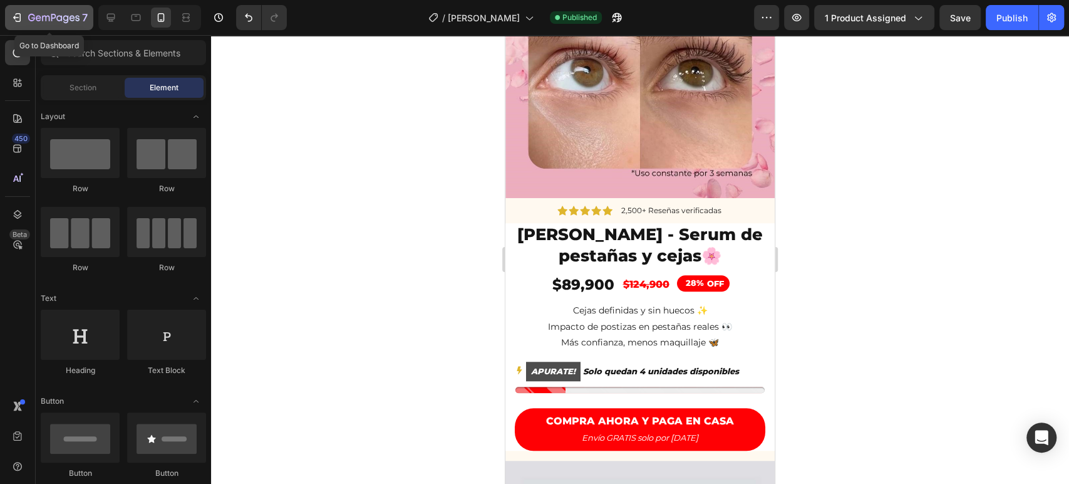
click at [20, 22] on icon "button" at bounding box center [17, 17] width 13 height 13
